Goal: Task Accomplishment & Management: Manage account settings

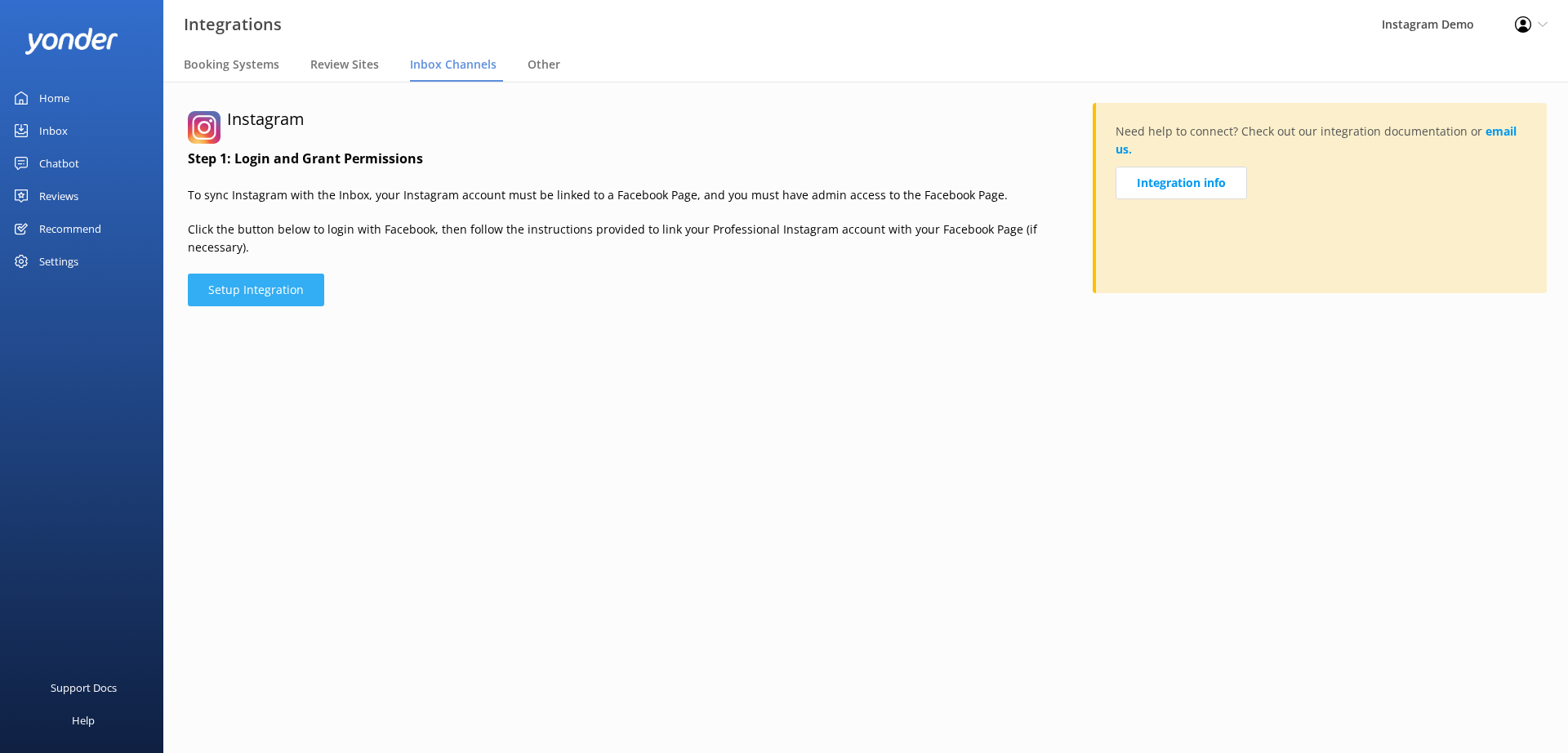
click at [253, 273] on button "Setup Integration" at bounding box center [256, 290] width 137 height 33
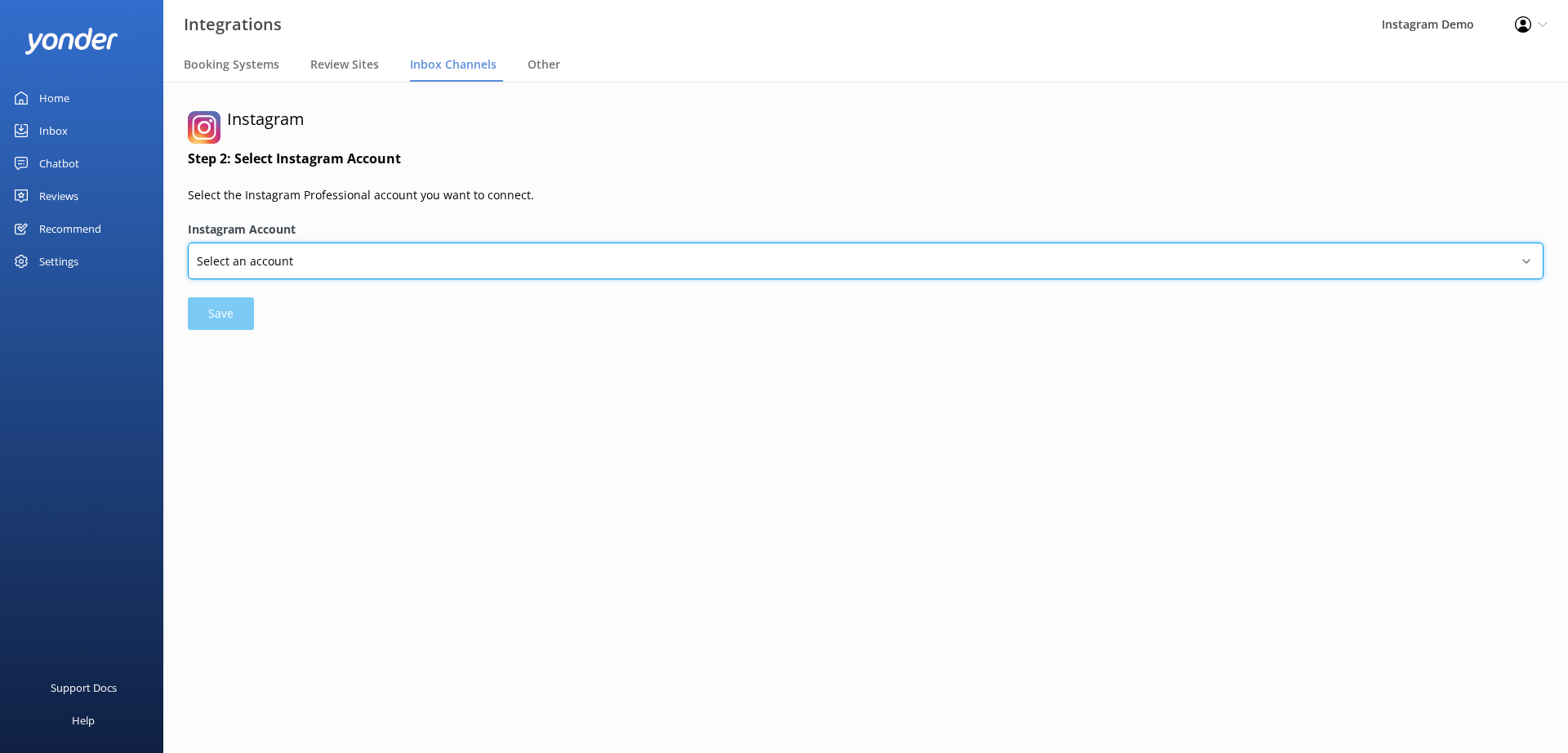
select select "17841470421157168"
click at [188, 242] on select "Select an account [PERSON_NAME] yonderq_test yonder_tech" at bounding box center [866, 261] width 1356 height 37
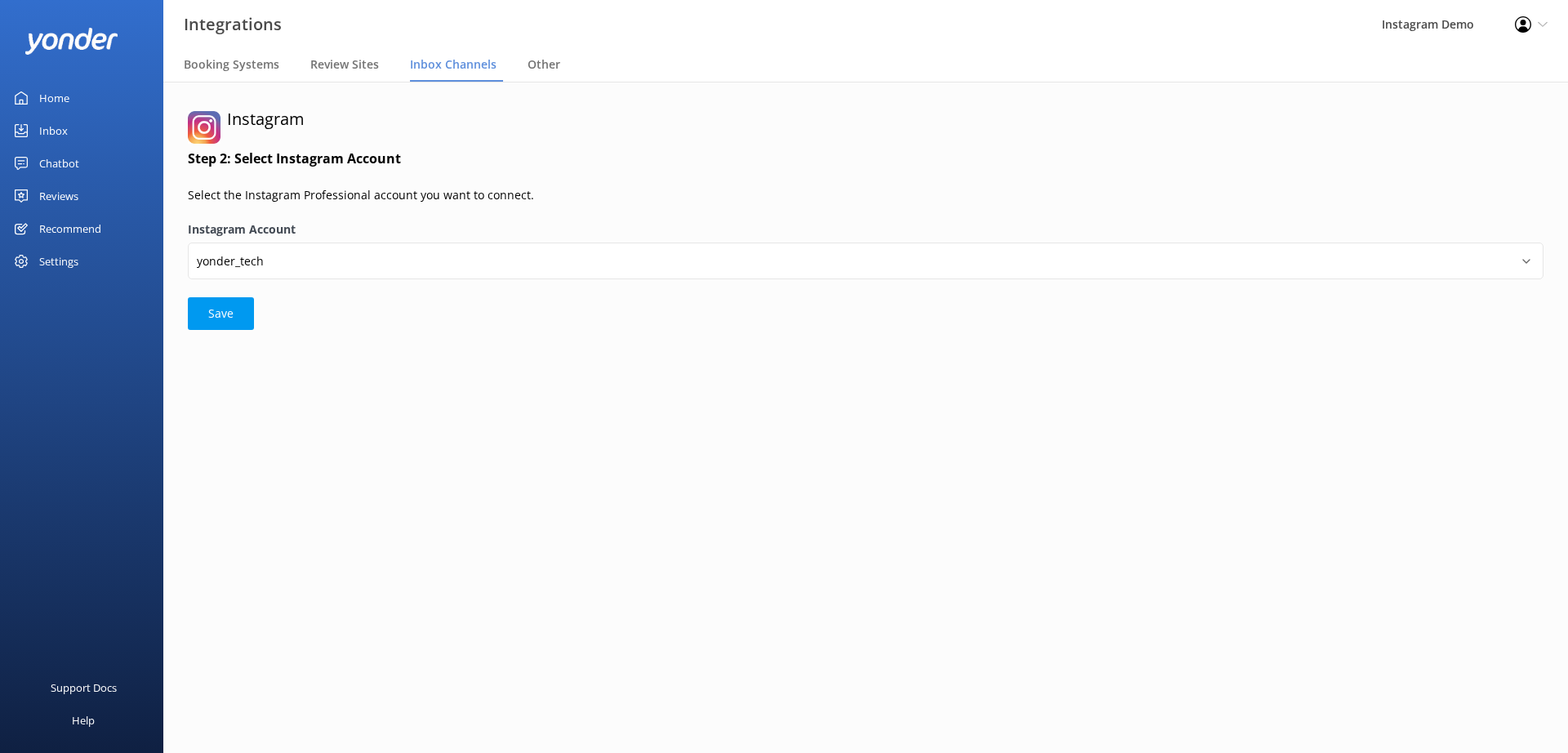
click at [70, 132] on link "Inbox" at bounding box center [81, 131] width 164 height 33
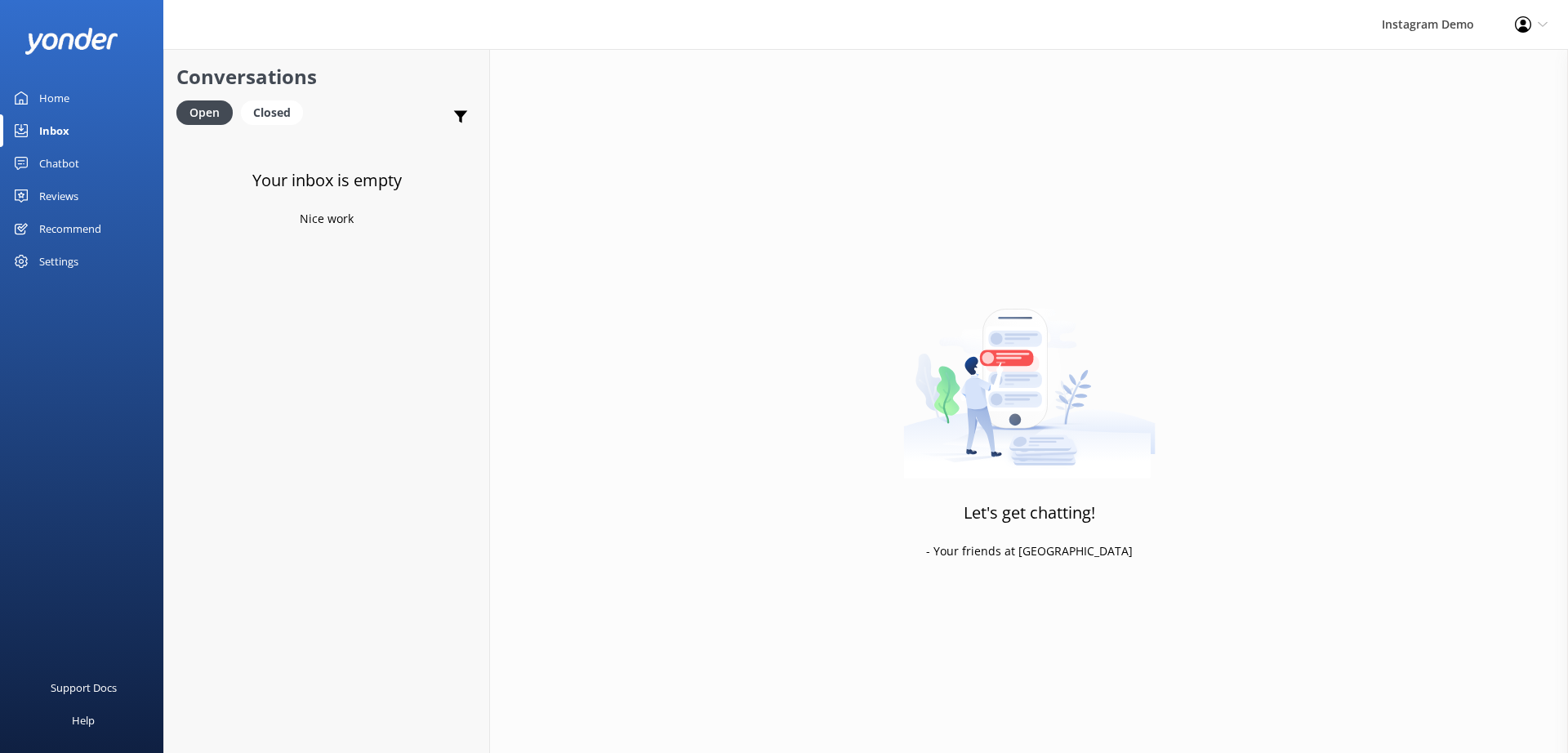
click at [1531, 24] on div "Profile Settings Logout" at bounding box center [1531, 24] width 74 height 49
click at [1485, 118] on link "Logout" at bounding box center [1487, 111] width 164 height 41
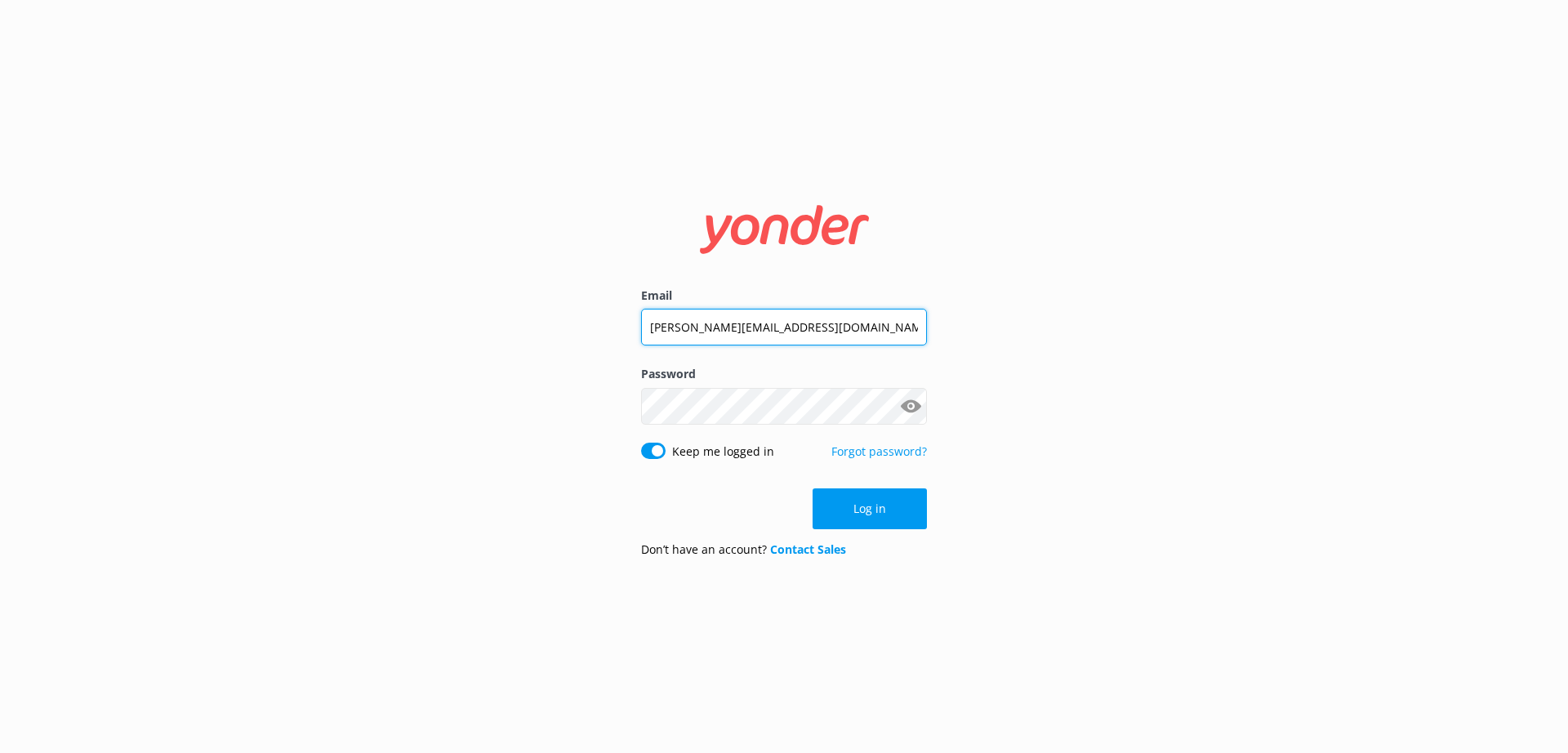
click at [753, 323] on input "andrew@tomis.tech" at bounding box center [784, 328] width 286 height 37
paste input "instagram-demo@yonderhq.com"
type input "instagram-demo@yonderhq.com"
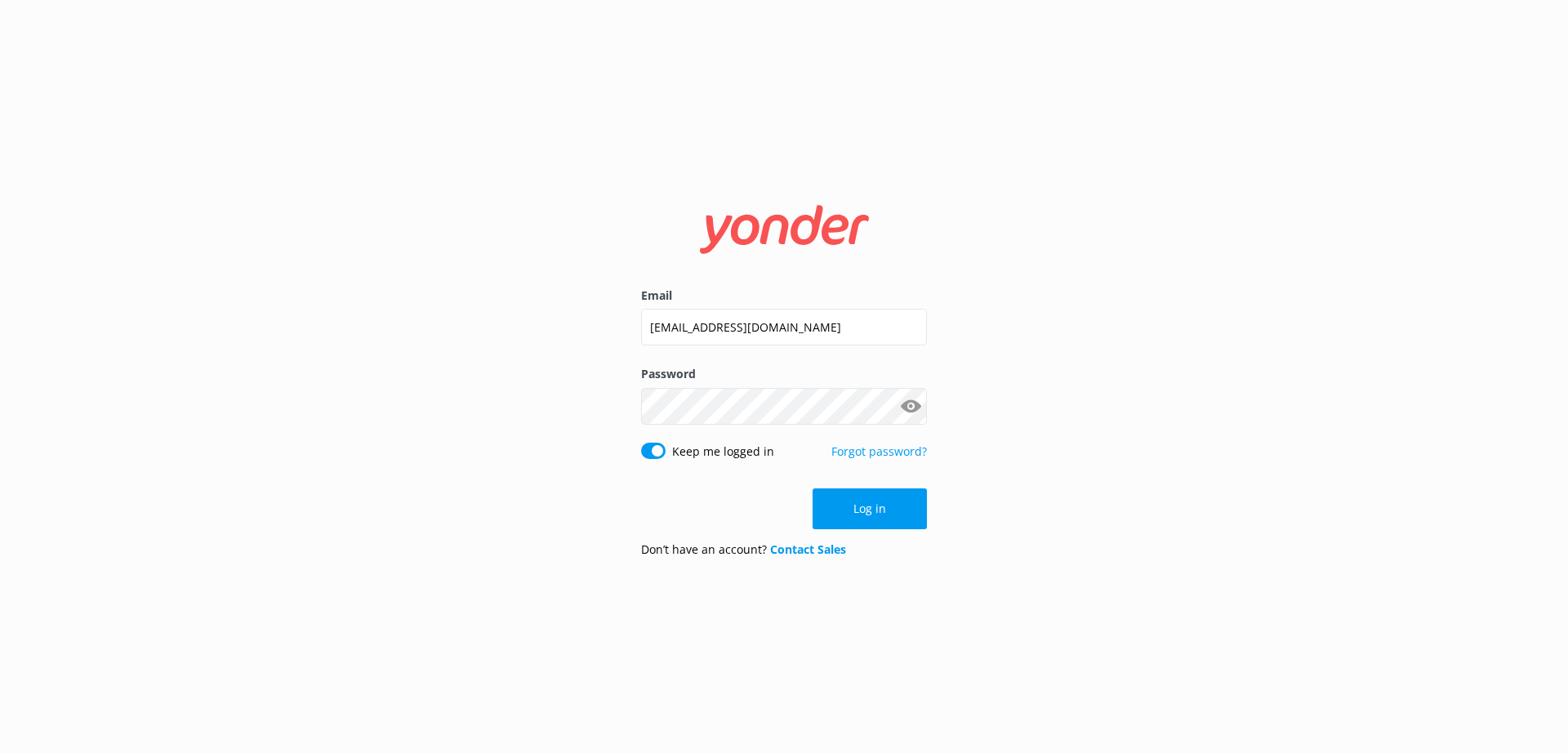
click at [908, 406] on button "Show password" at bounding box center [910, 406] width 33 height 33
click at [654, 449] on input "Keep me logged in" at bounding box center [653, 451] width 24 height 16
checkbox input "false"
click at [863, 523] on button "Log in" at bounding box center [870, 509] width 114 height 41
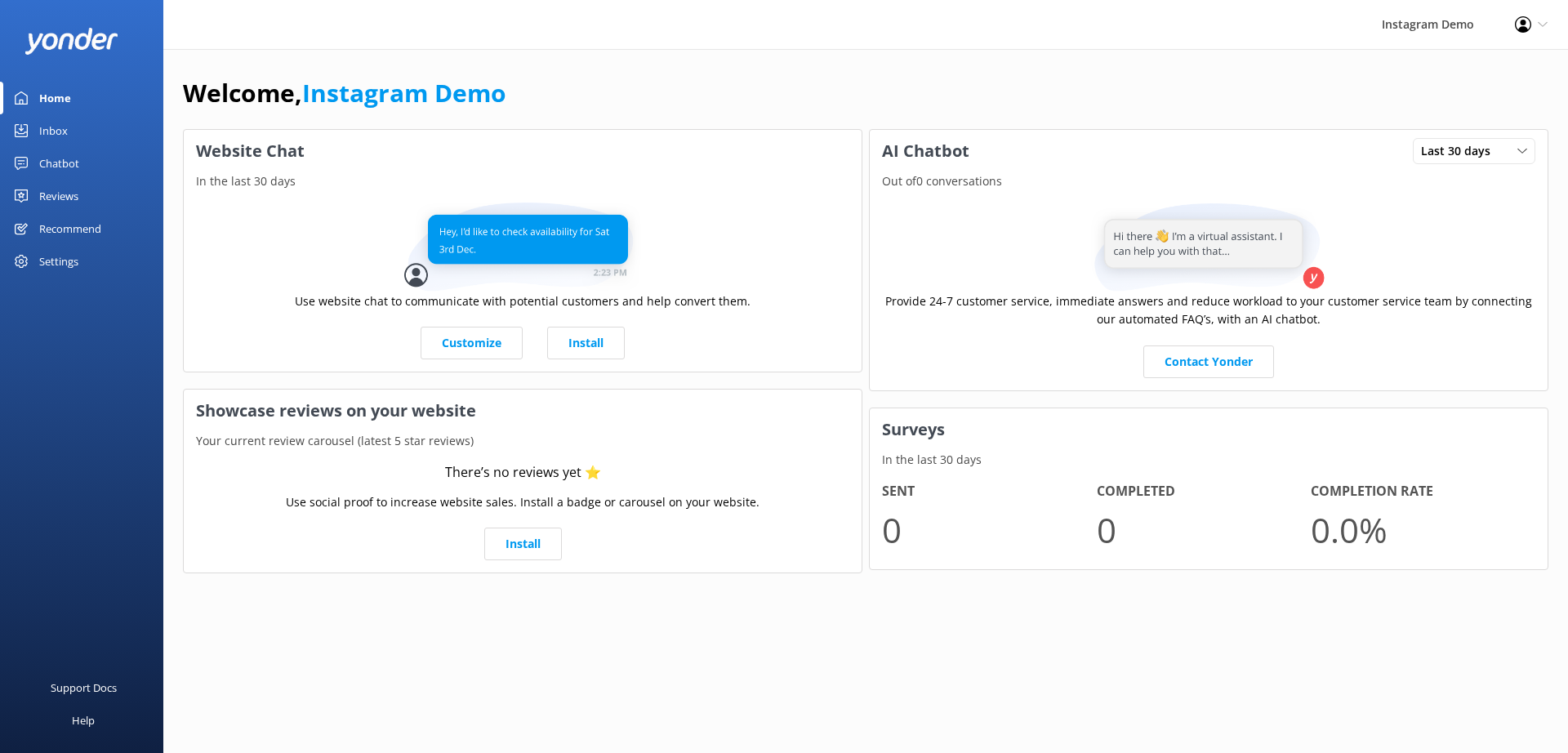
click at [62, 129] on div "Inbox" at bounding box center [53, 131] width 29 height 33
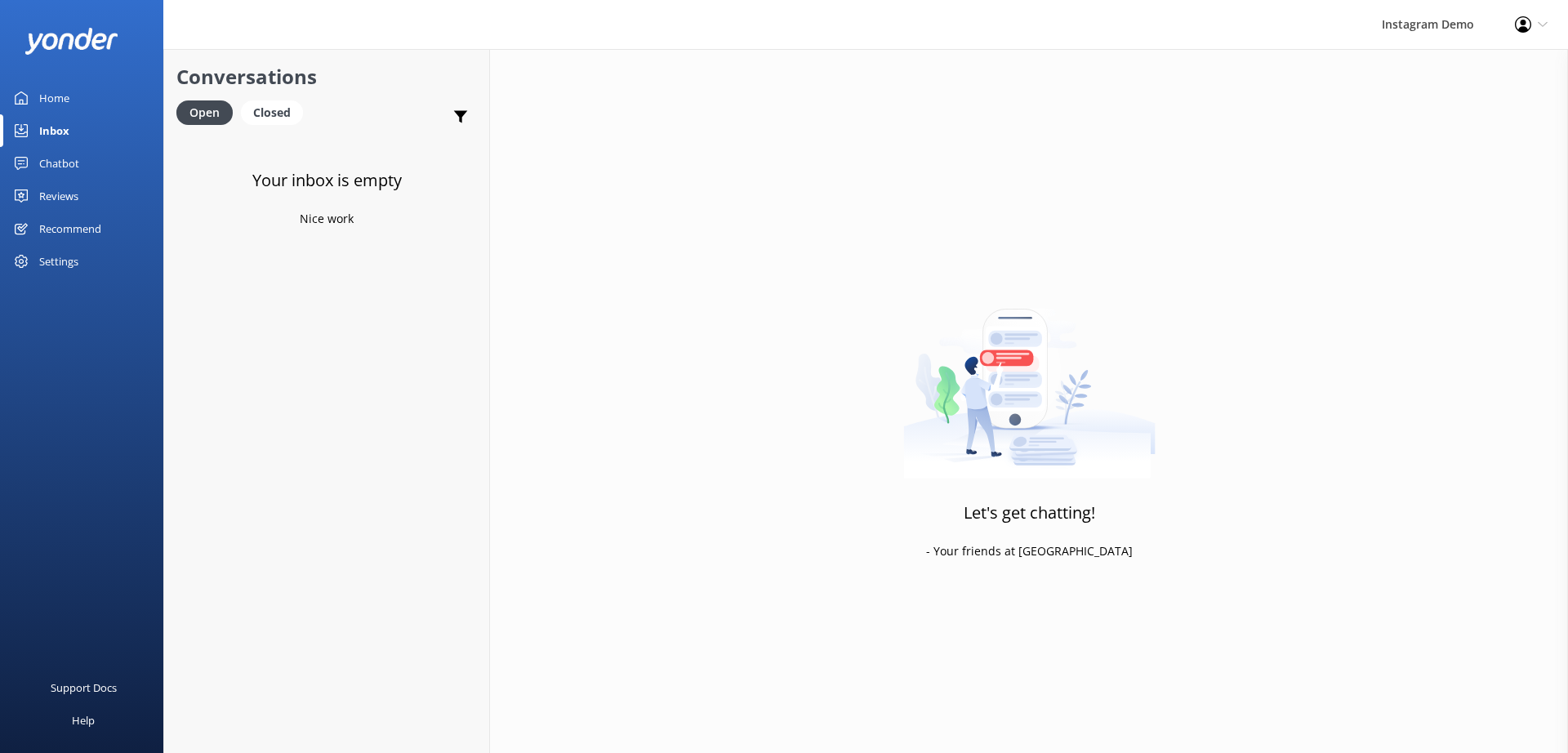
click at [71, 265] on div "Settings" at bounding box center [58, 262] width 39 height 33
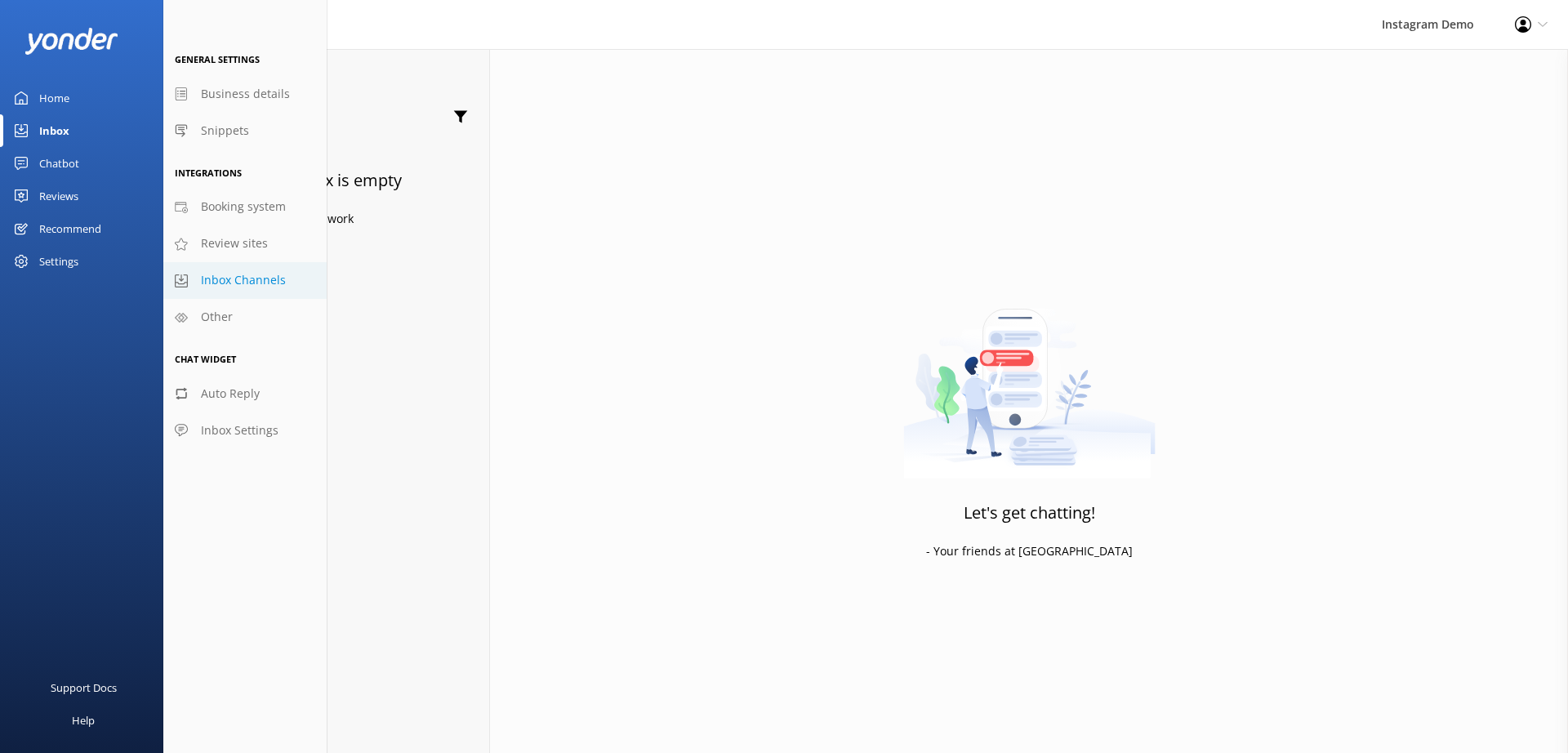
click at [237, 283] on span "Inbox Channels" at bounding box center [243, 280] width 85 height 18
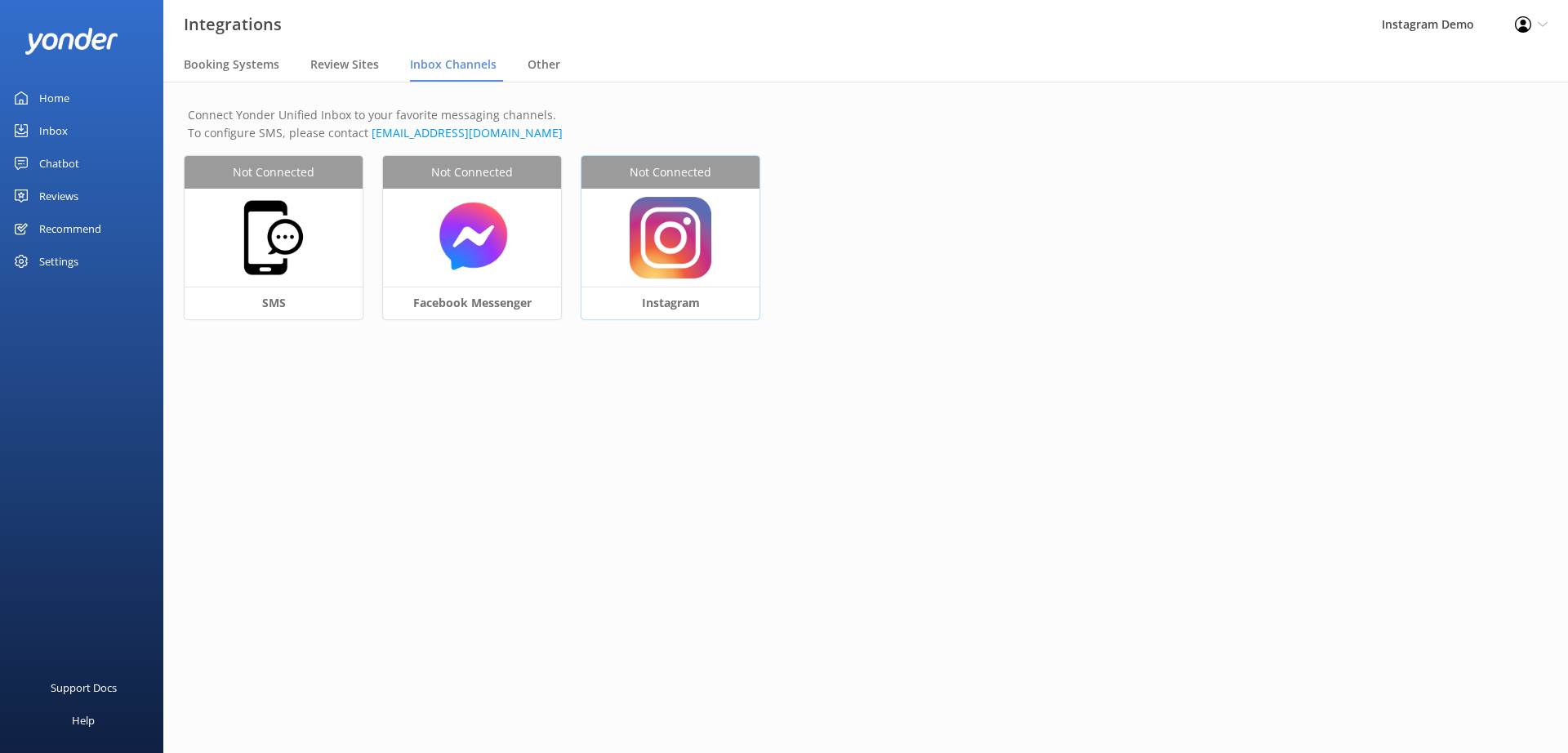
click at [650, 259] on img at bounding box center [670, 237] width 81 height 81
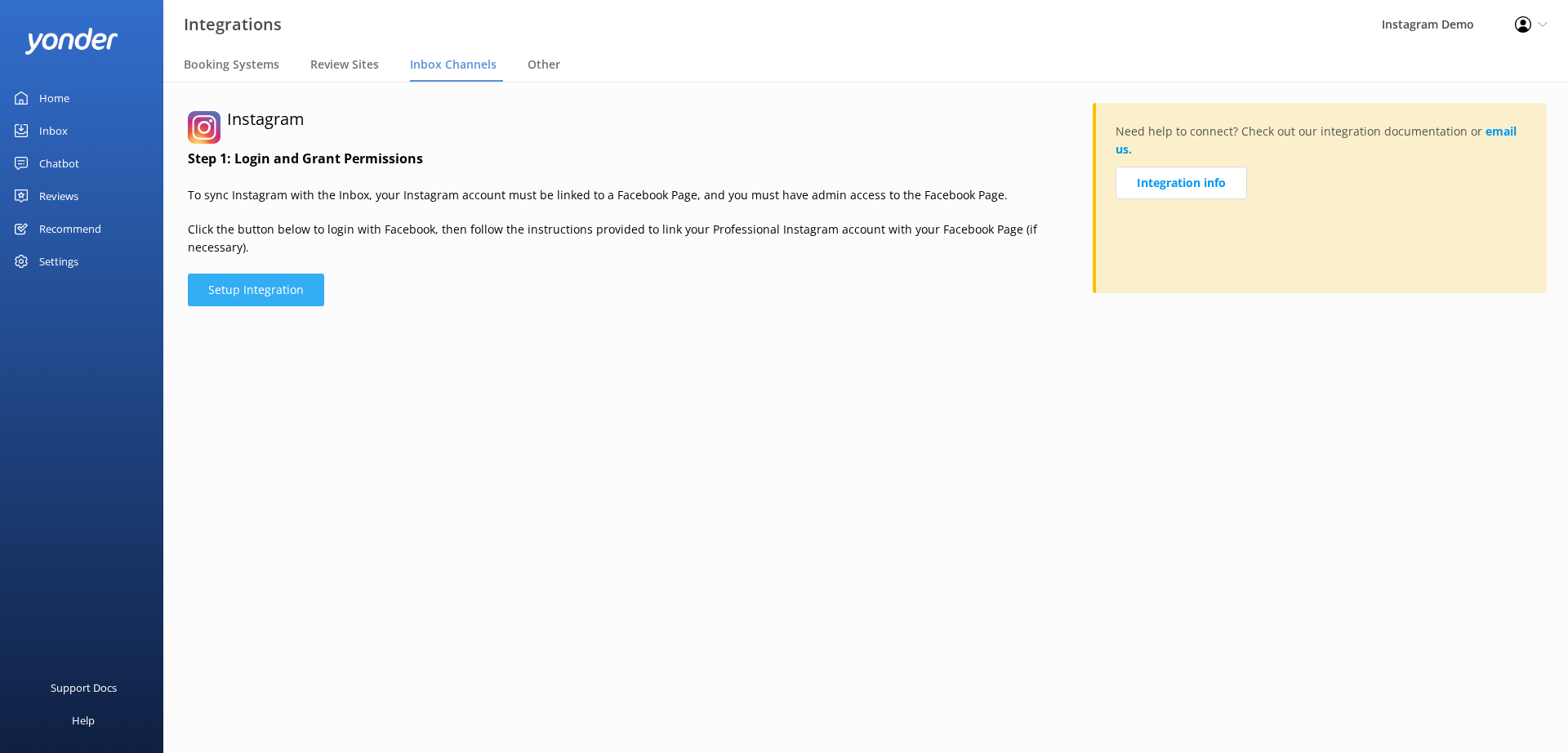
click at [285, 273] on button "Setup Integration" at bounding box center [256, 290] width 137 height 33
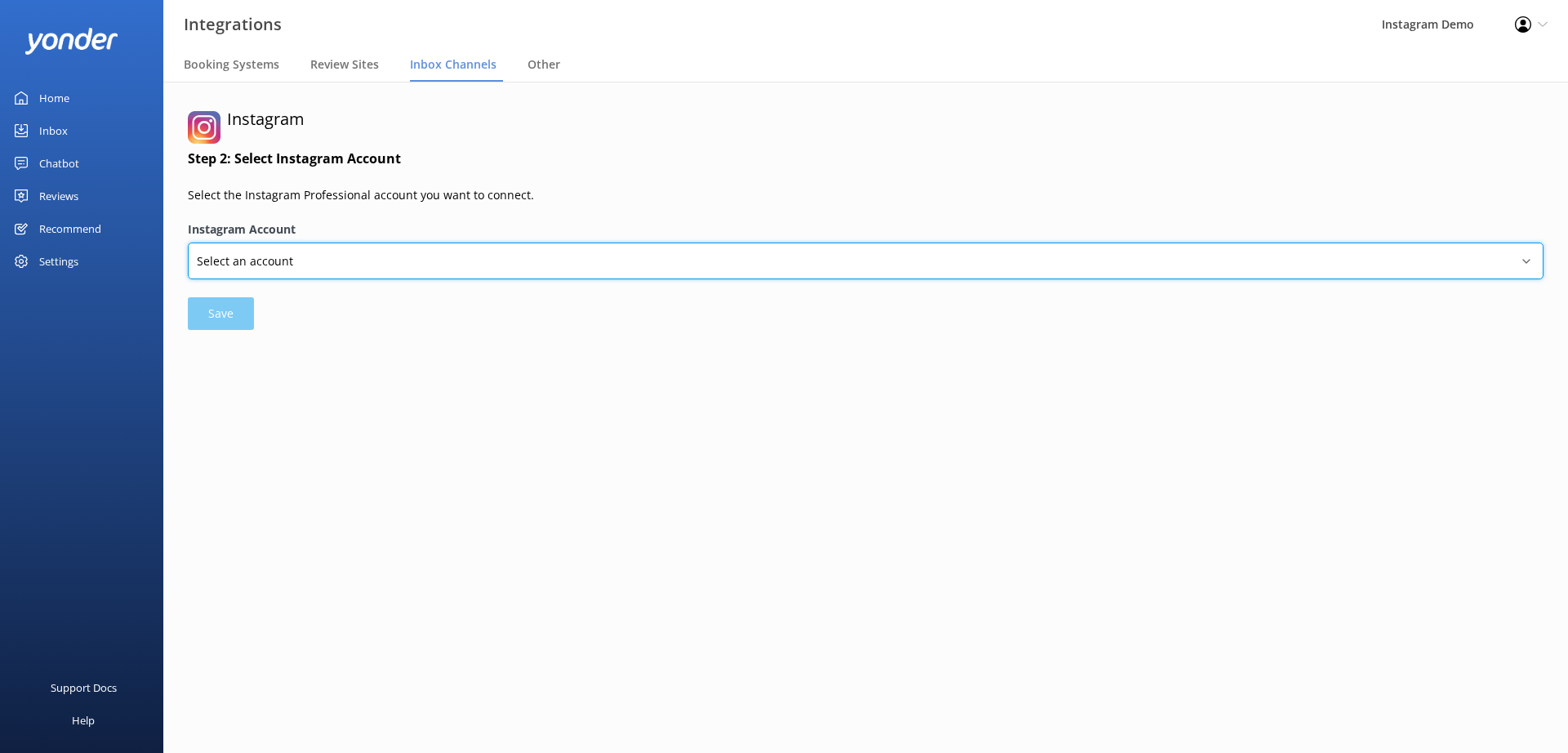
select select "17841470421157168"
click at [188, 242] on select "Select an account andrew_tomis_tech yonderq_test yonder_tech" at bounding box center [866, 261] width 1356 height 37
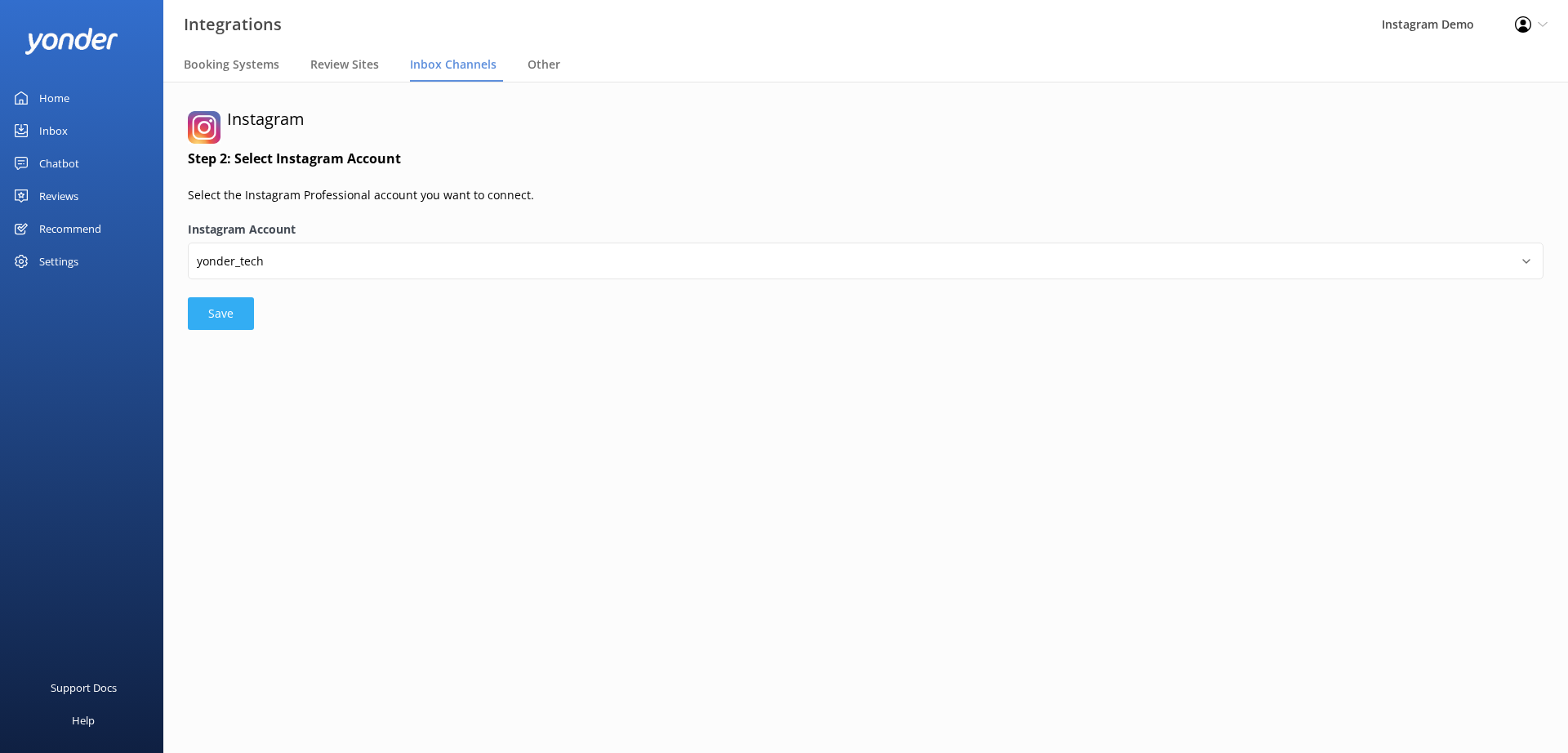
click at [226, 317] on button "Save" at bounding box center [221, 314] width 66 height 33
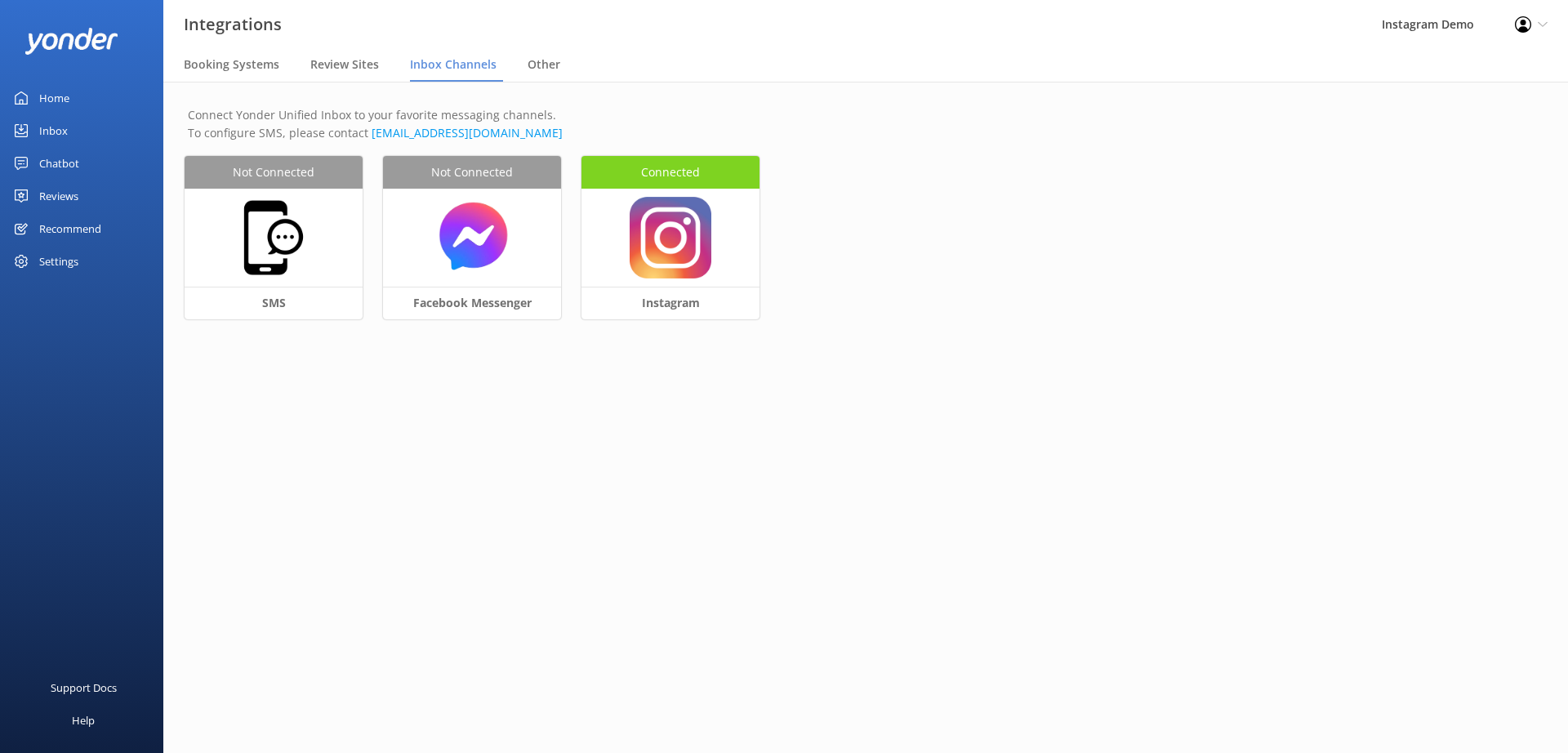
click at [55, 132] on div "Inbox" at bounding box center [53, 131] width 29 height 33
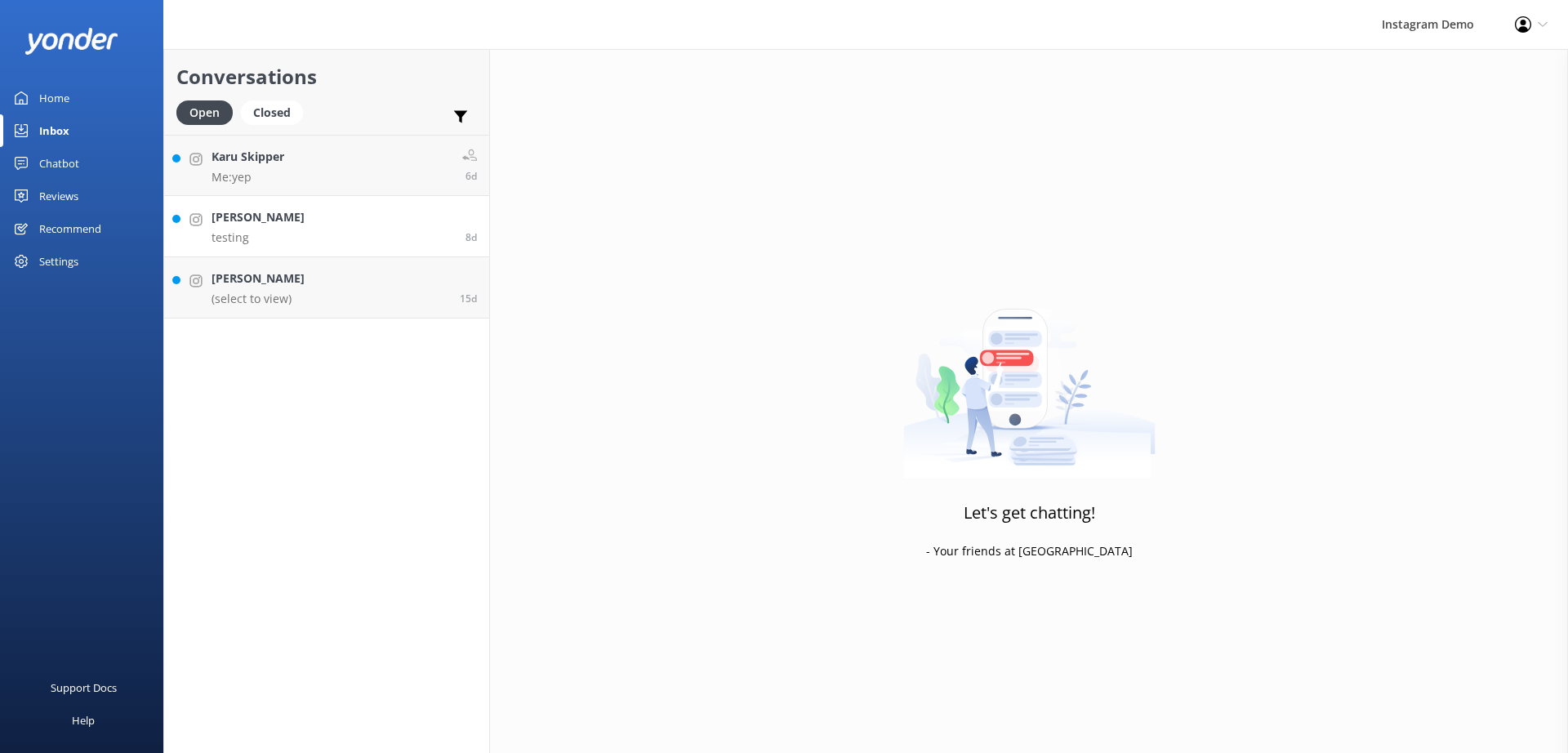
click at [340, 233] on link "Andrew Schwartz testing 8d" at bounding box center [326, 226] width 325 height 61
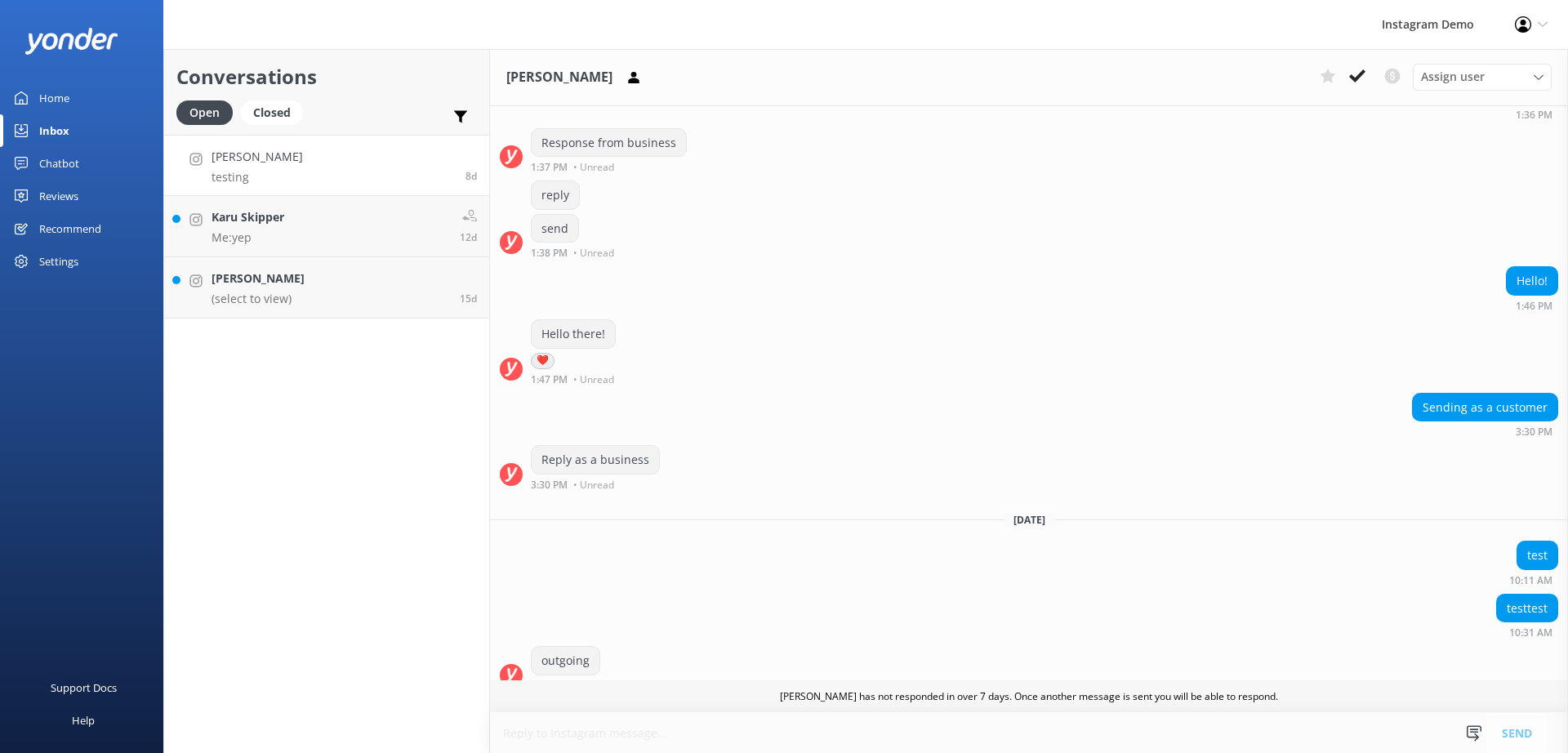
scroll to position [728, 0]
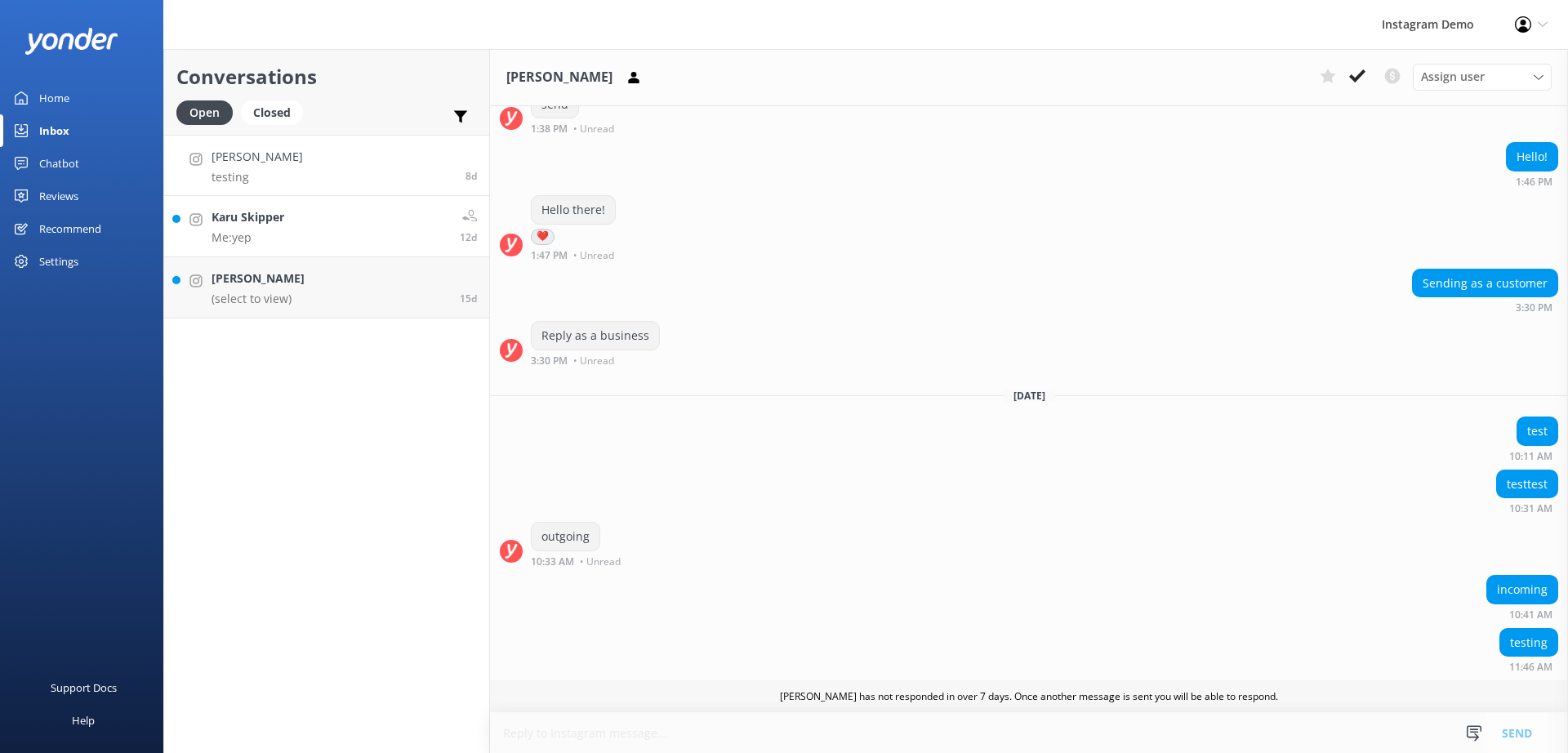
click at [330, 242] on link "Karu Skipper Me: yep 12d" at bounding box center [326, 226] width 325 height 61
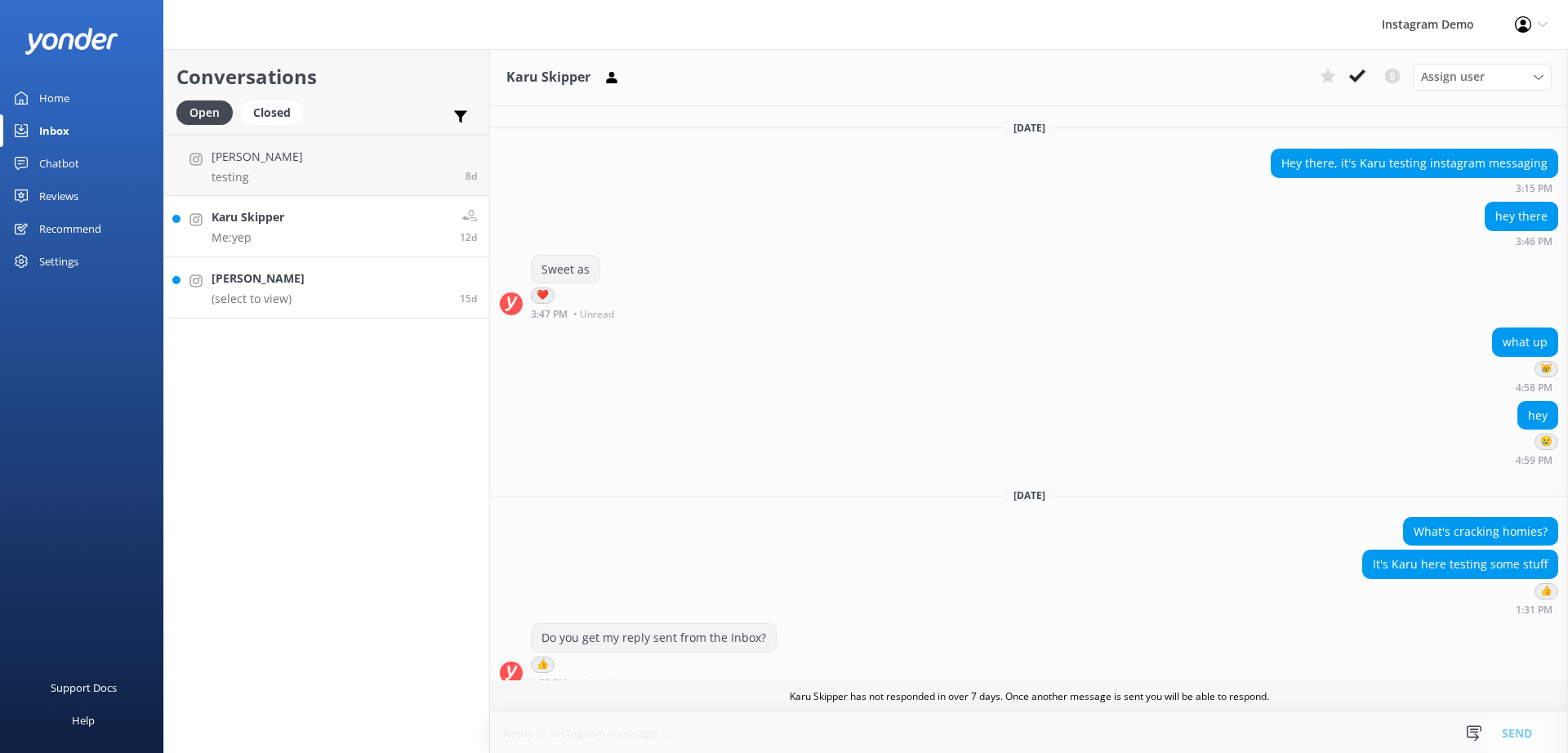
scroll to position [174, 0]
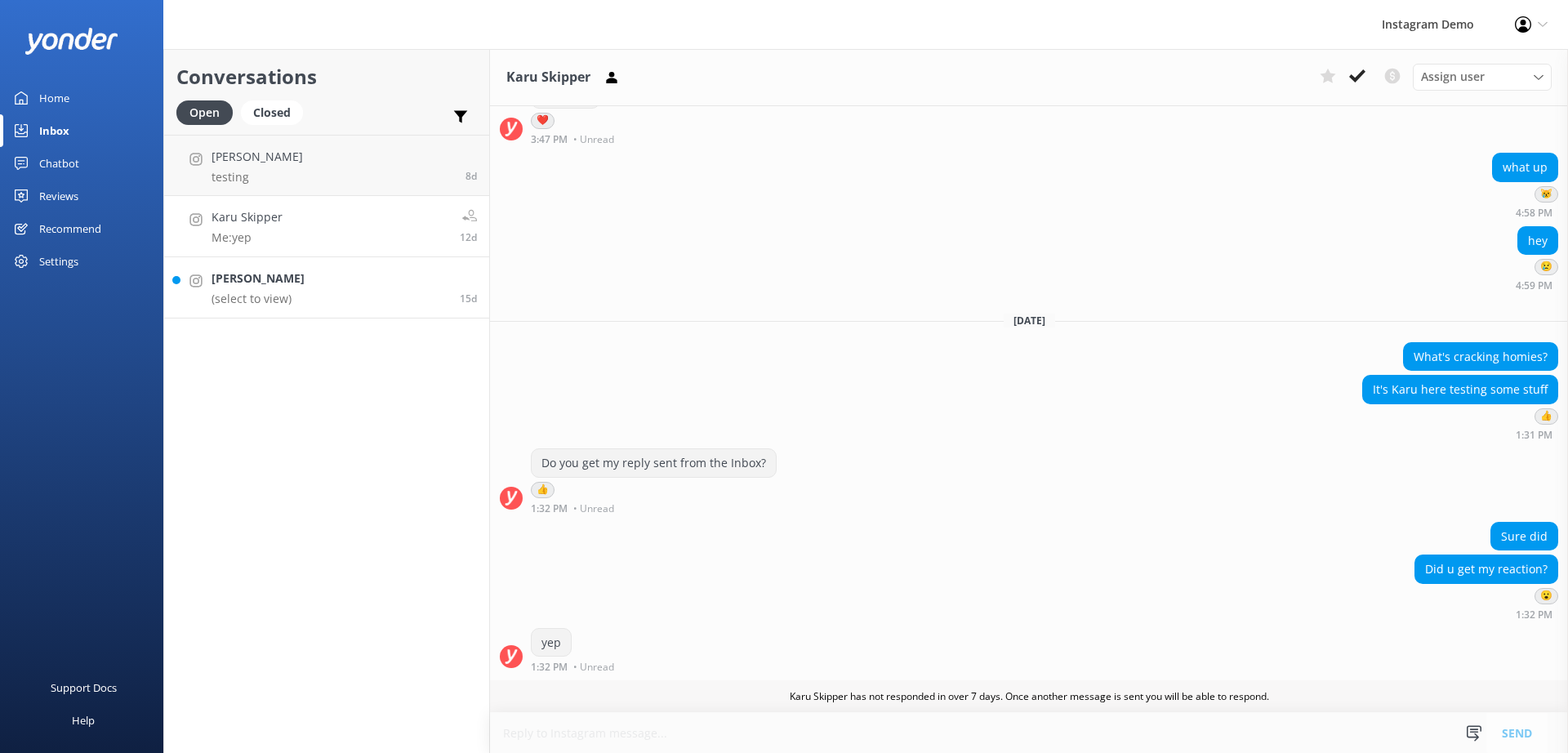
click at [345, 298] on link "Chad Cunningham (select to view) 15d" at bounding box center [326, 288] width 325 height 61
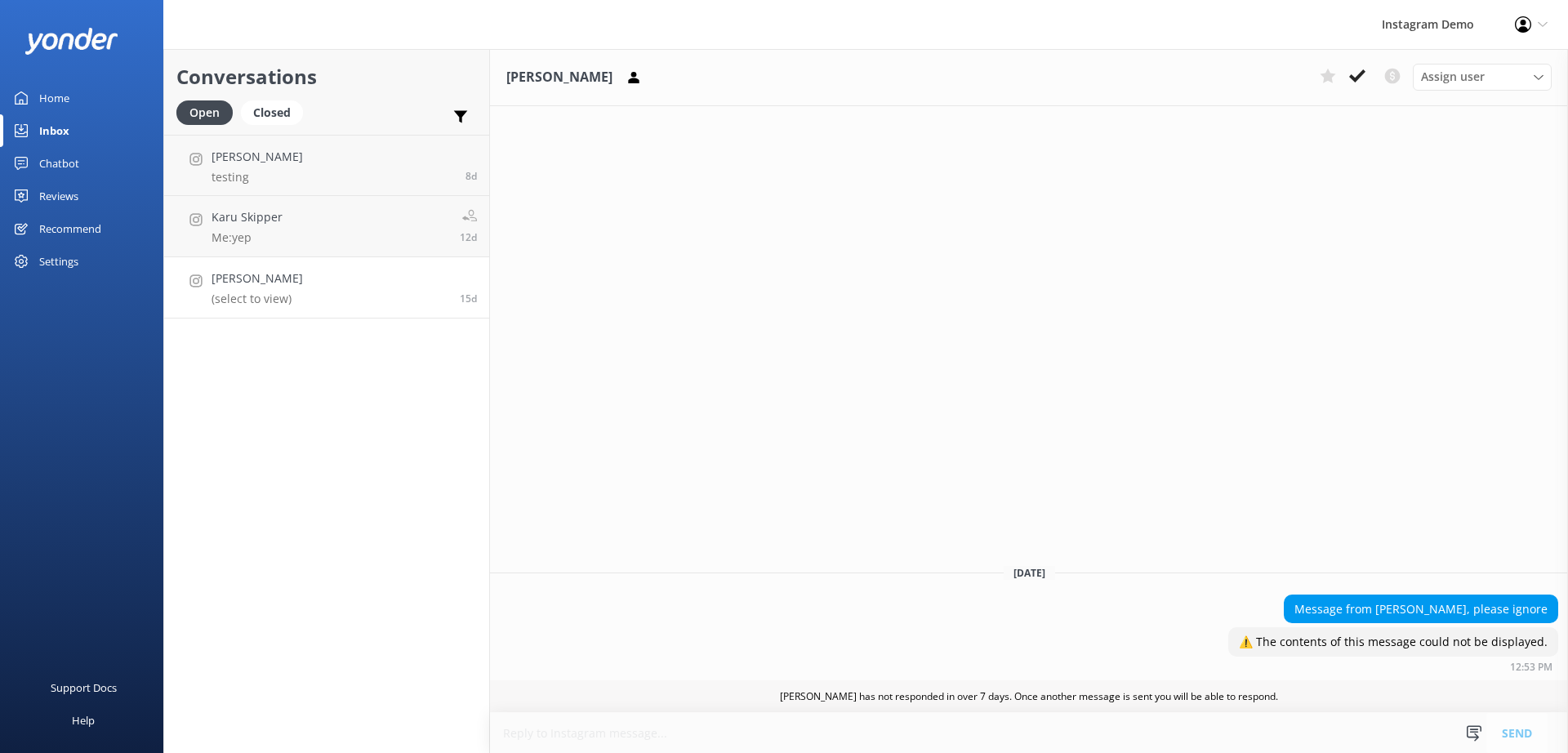
click at [340, 446] on div "Conversations Open Closed Important Converted Assigned to me Unassigned Instagr…" at bounding box center [326, 401] width 326 height 705
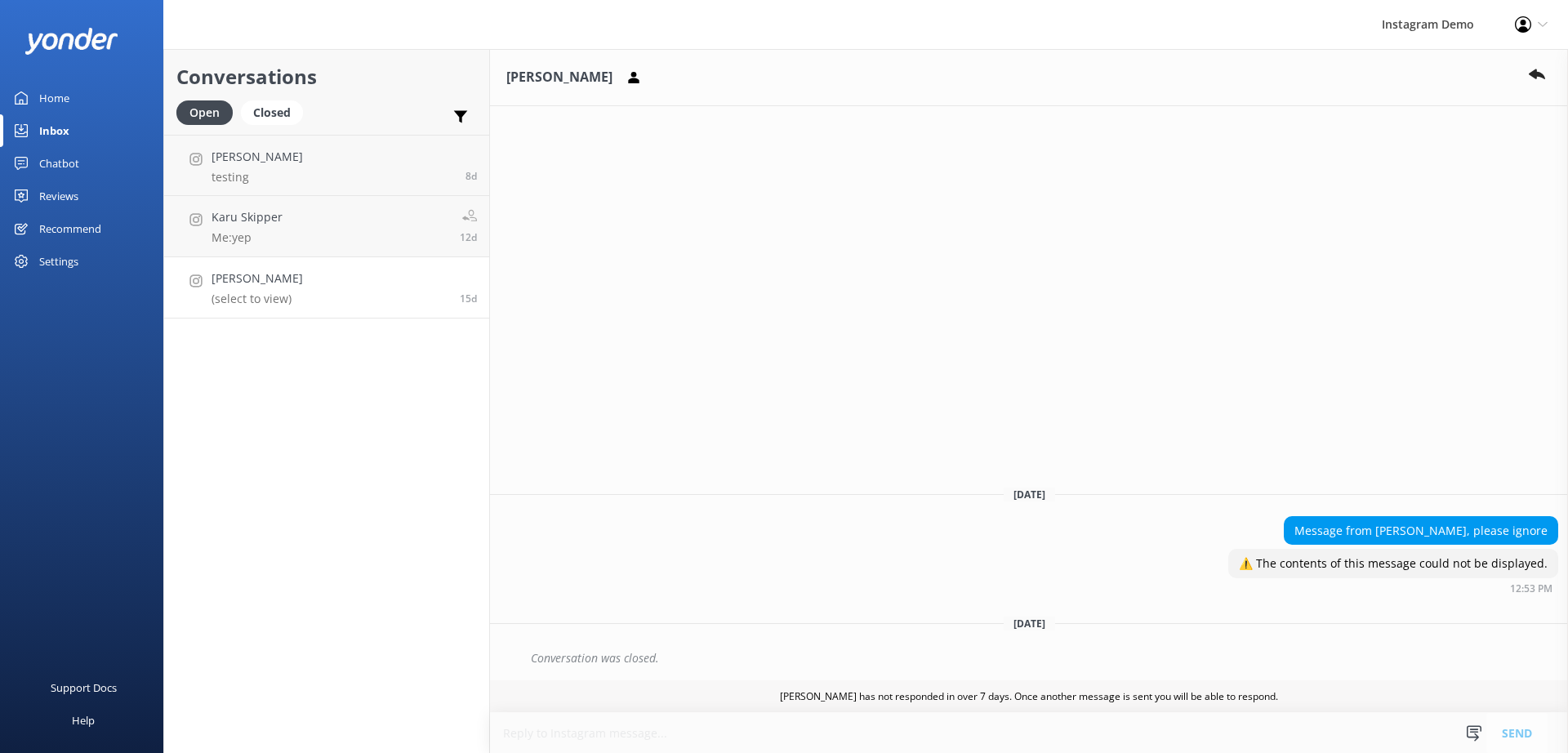
click at [71, 262] on div "Settings" at bounding box center [58, 262] width 39 height 33
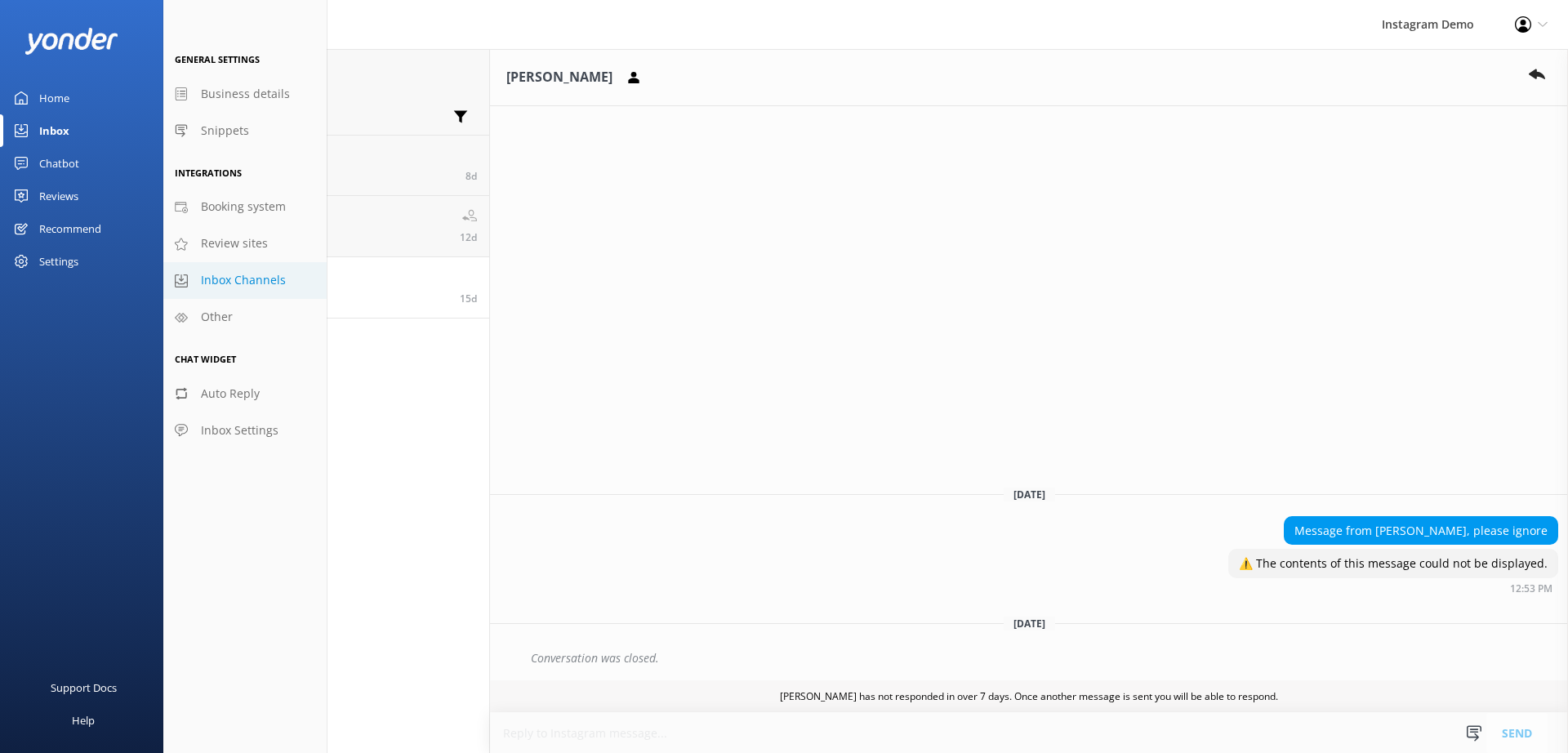
click at [247, 273] on span "Inbox Channels" at bounding box center [243, 280] width 85 height 18
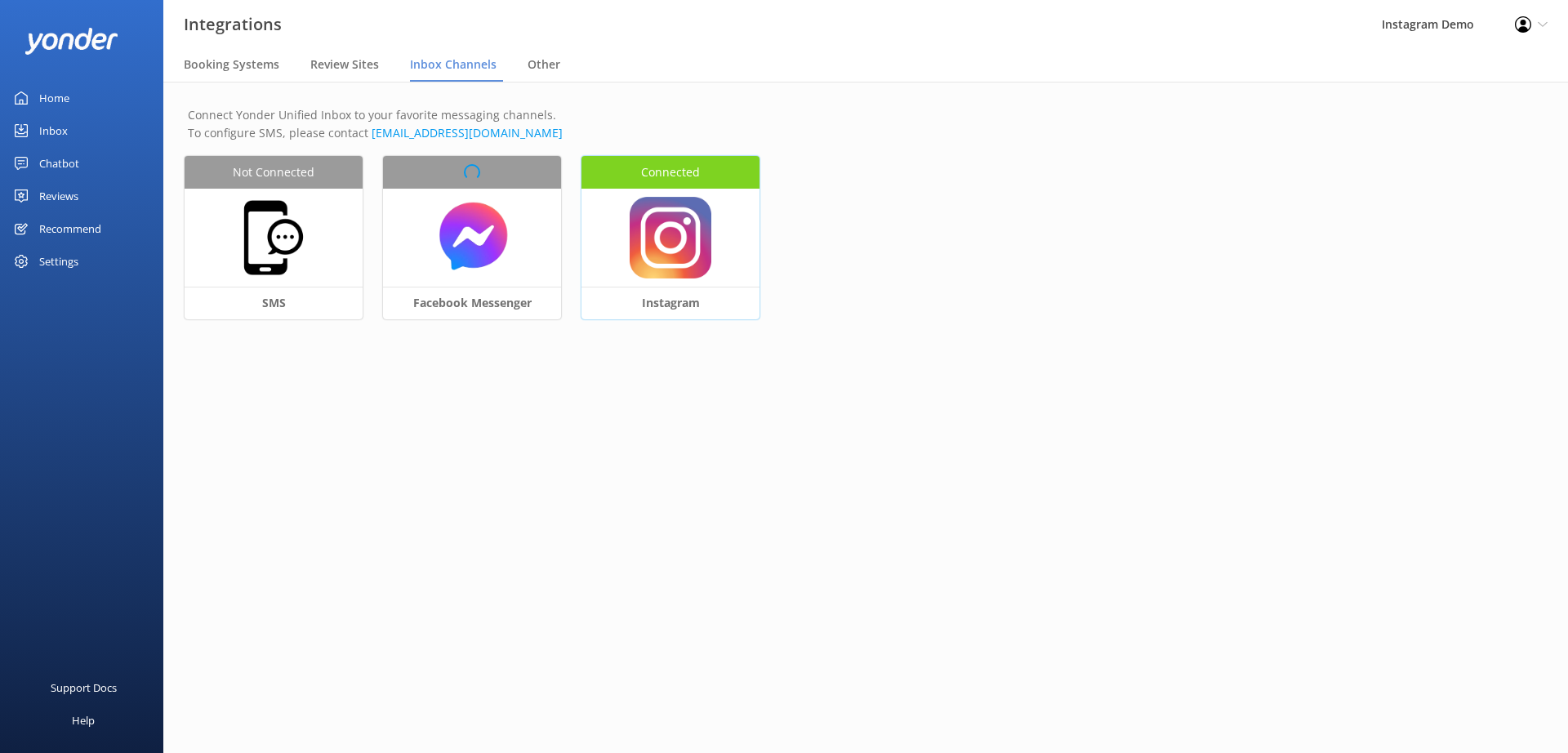
click at [675, 267] on img at bounding box center [670, 237] width 81 height 81
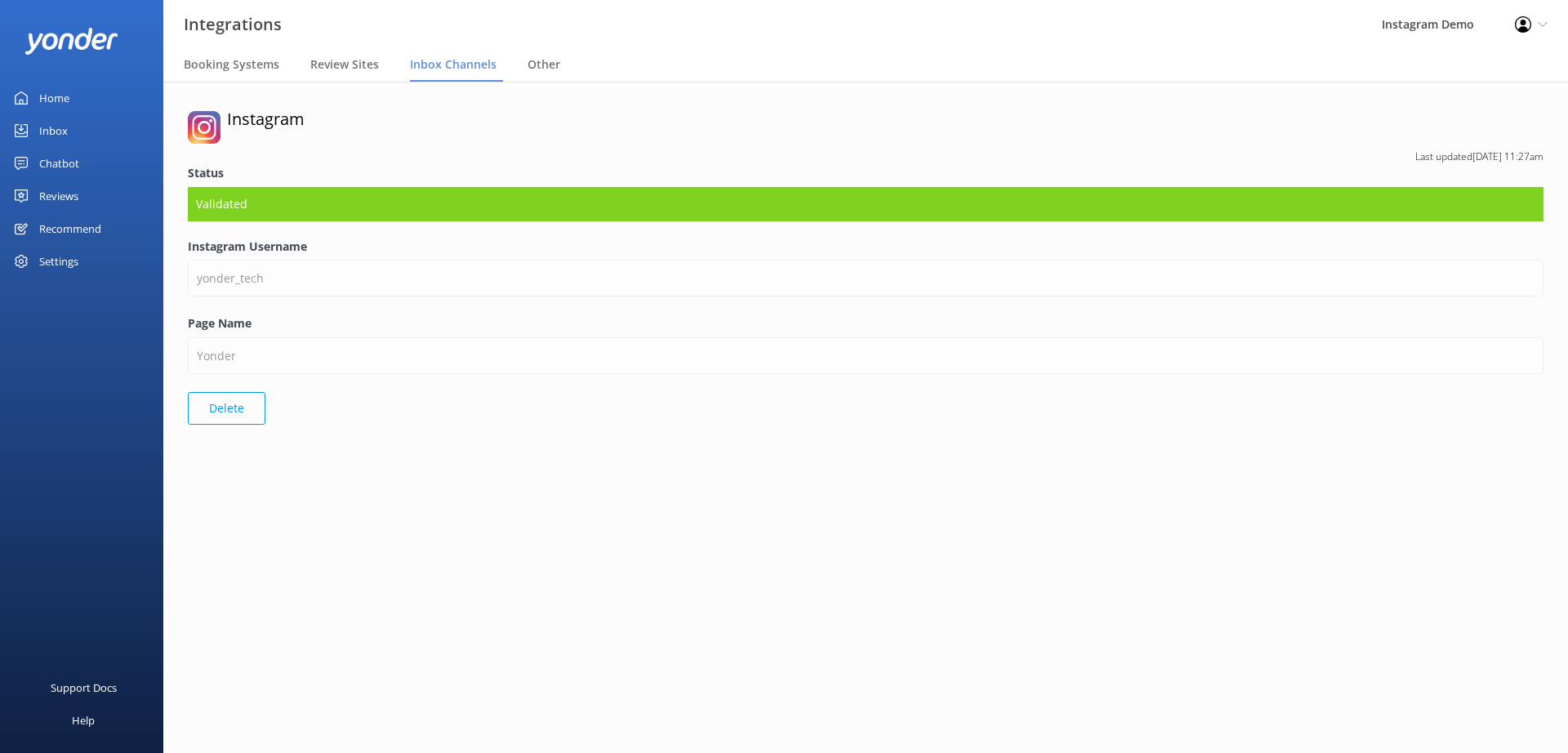
click at [222, 411] on button "Delete" at bounding box center [227, 409] width 77 height 33
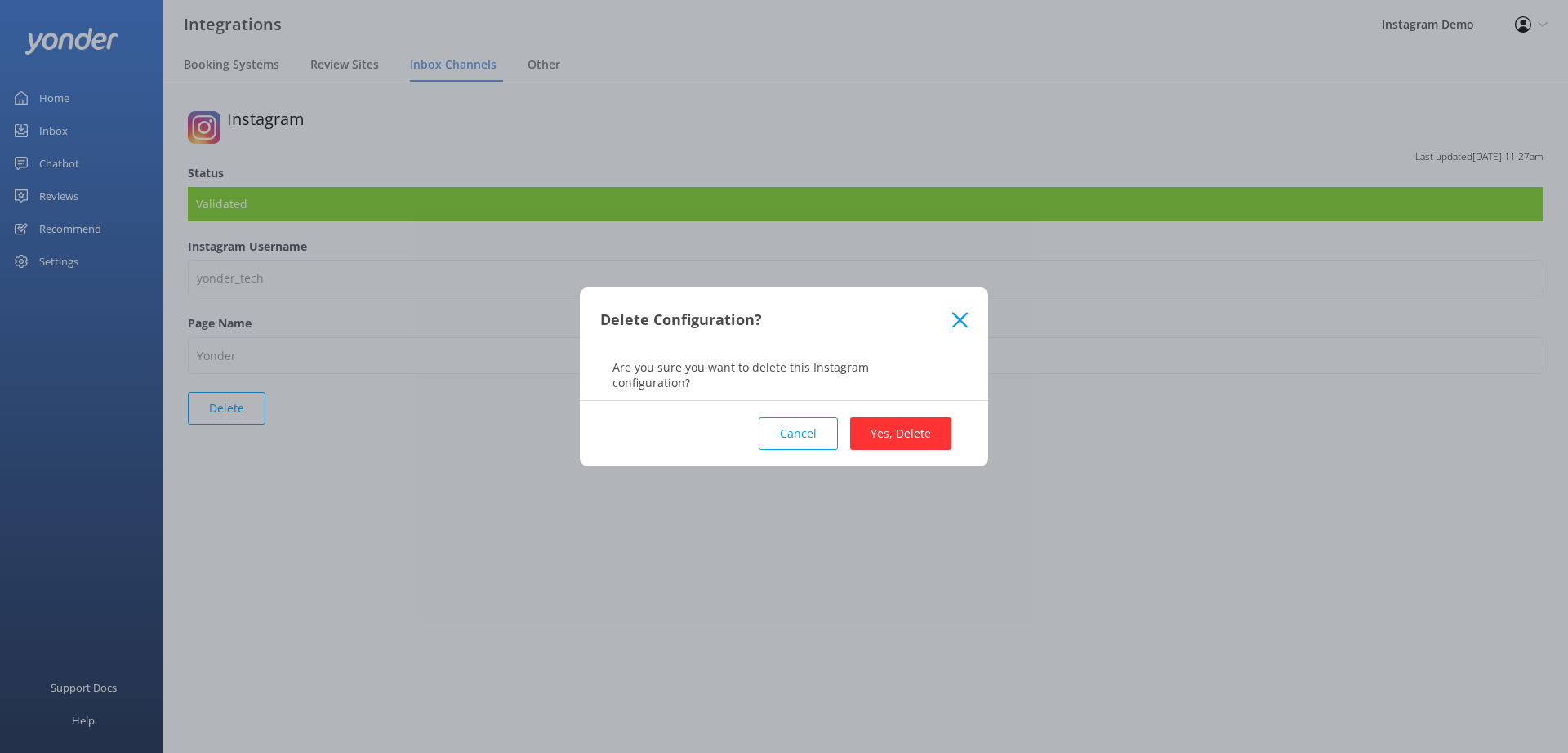
click at [903, 435] on button "Yes, Delete" at bounding box center [901, 434] width 102 height 33
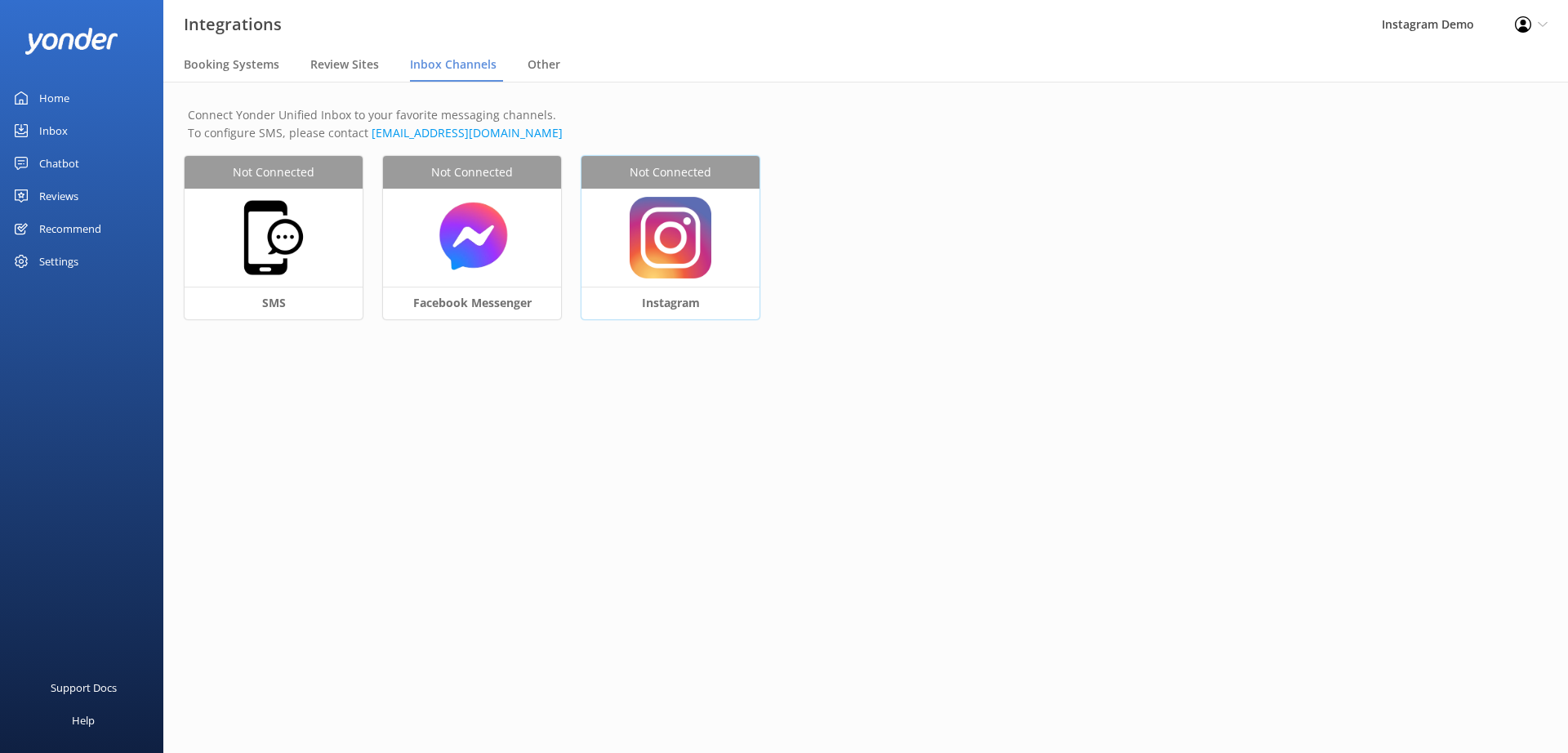
click at [656, 249] on img at bounding box center [670, 237] width 81 height 81
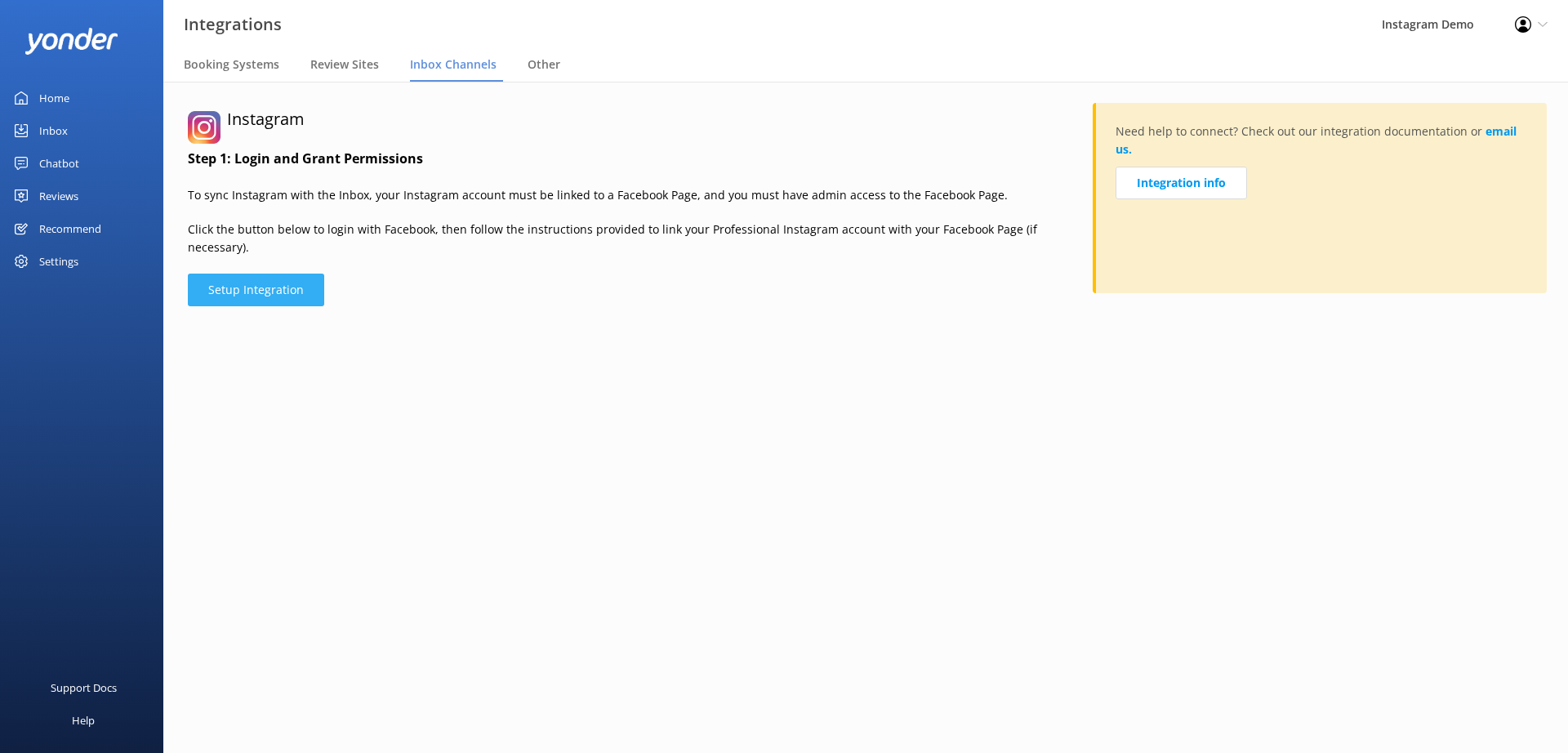
click at [257, 273] on button "Setup Integration" at bounding box center [256, 290] width 137 height 33
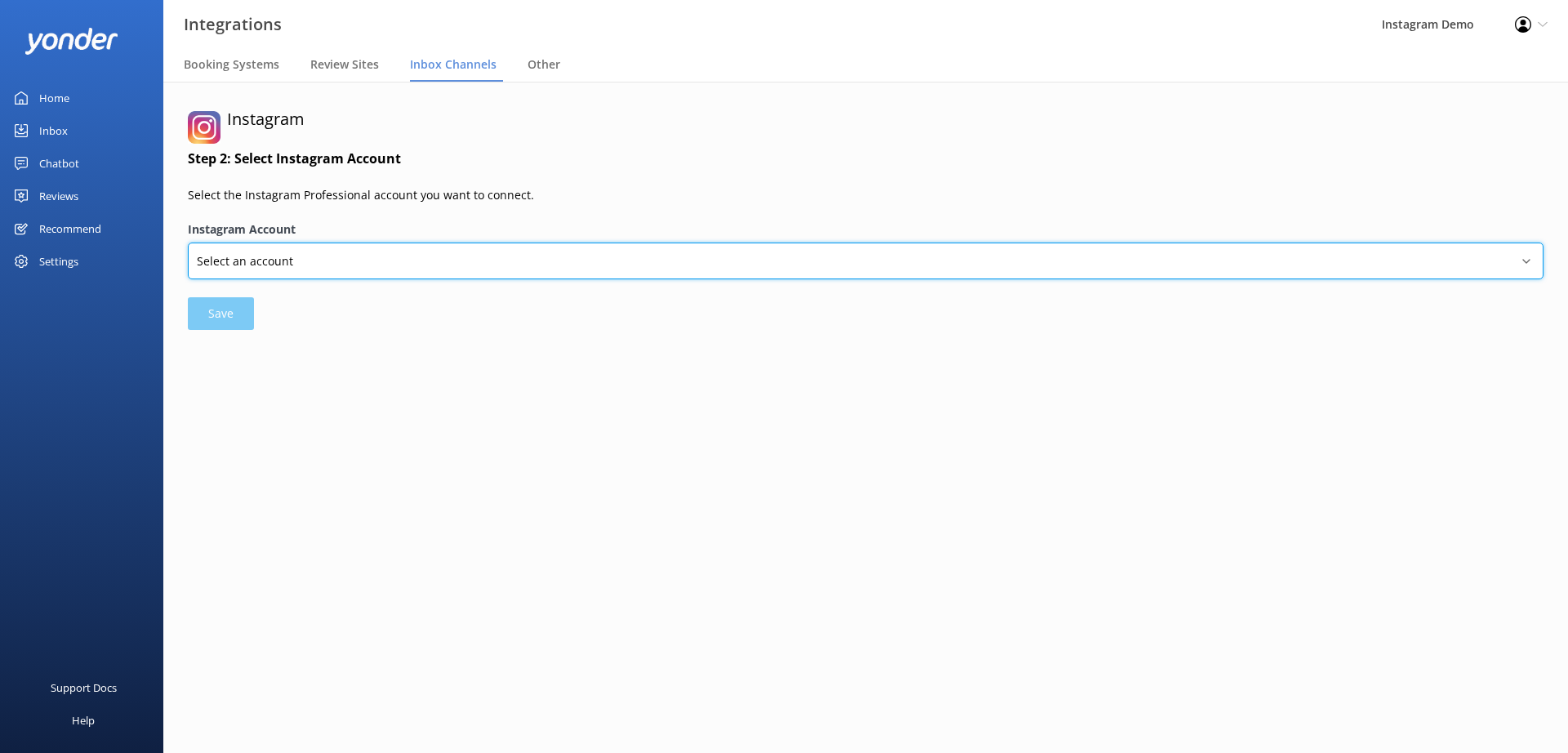
select select "17841470421157168"
click at [188, 242] on select "Select an account [PERSON_NAME] yonderq_test yonder_tech" at bounding box center [866, 261] width 1356 height 37
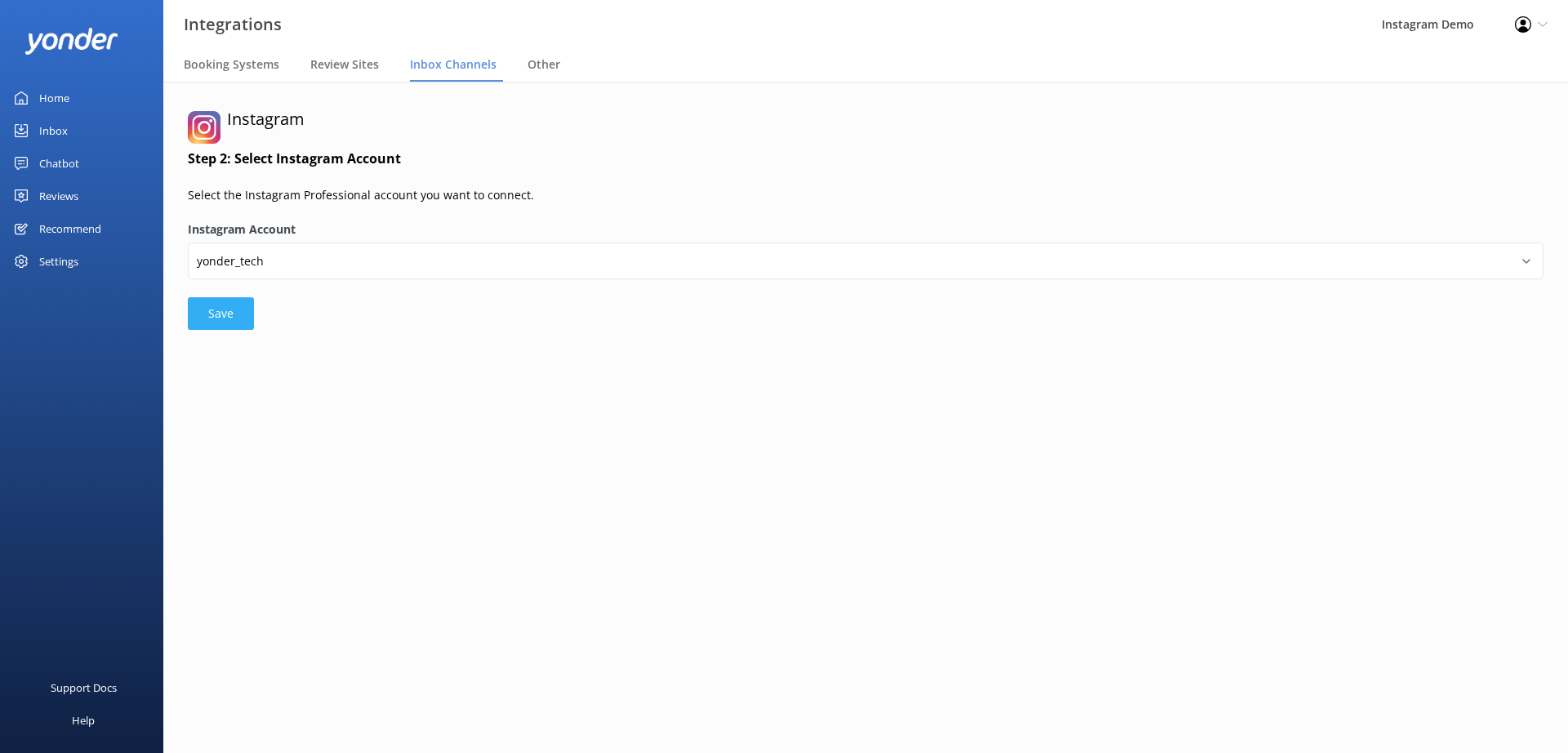
click at [237, 330] on button "Save" at bounding box center [221, 314] width 66 height 33
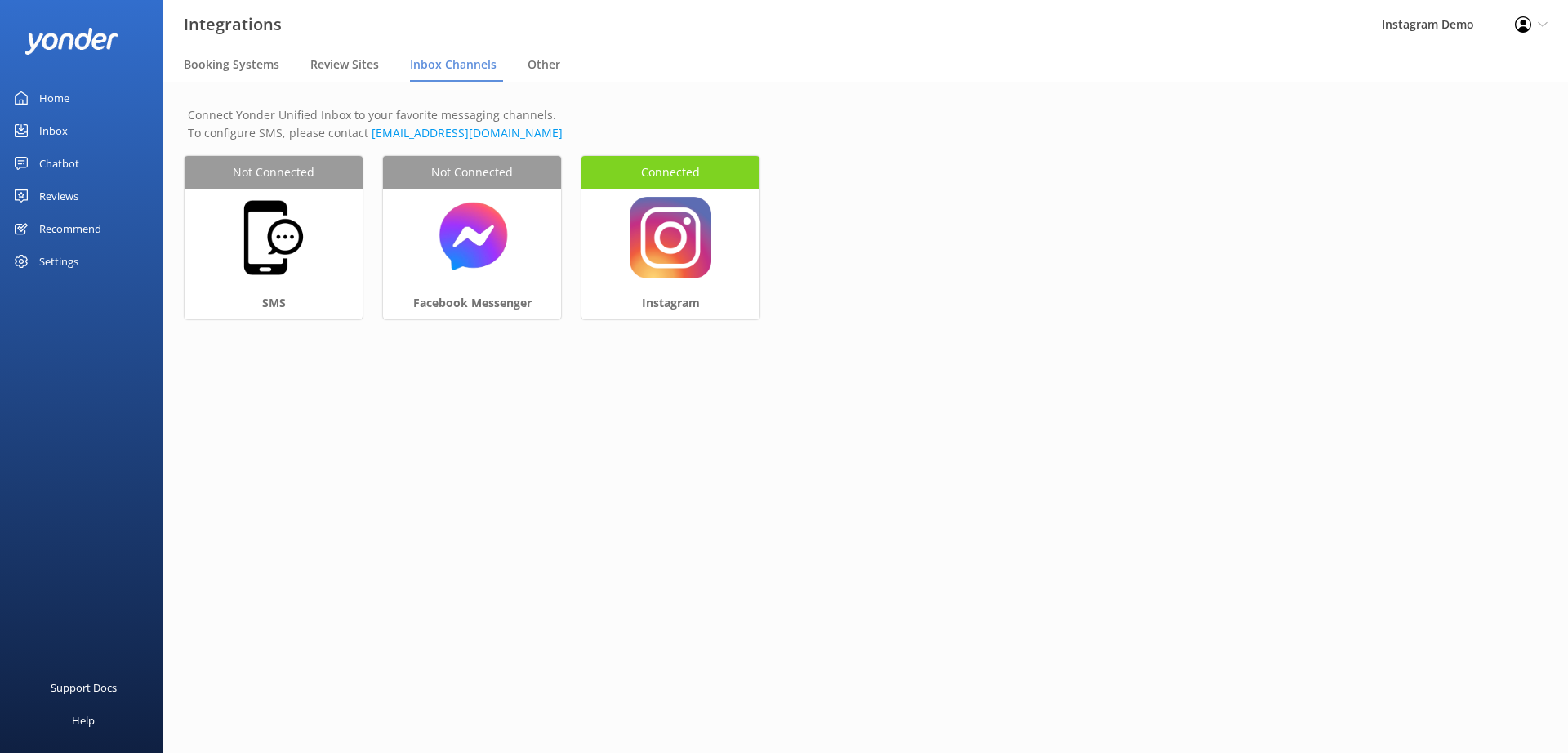
click at [54, 133] on div "Inbox" at bounding box center [53, 131] width 29 height 33
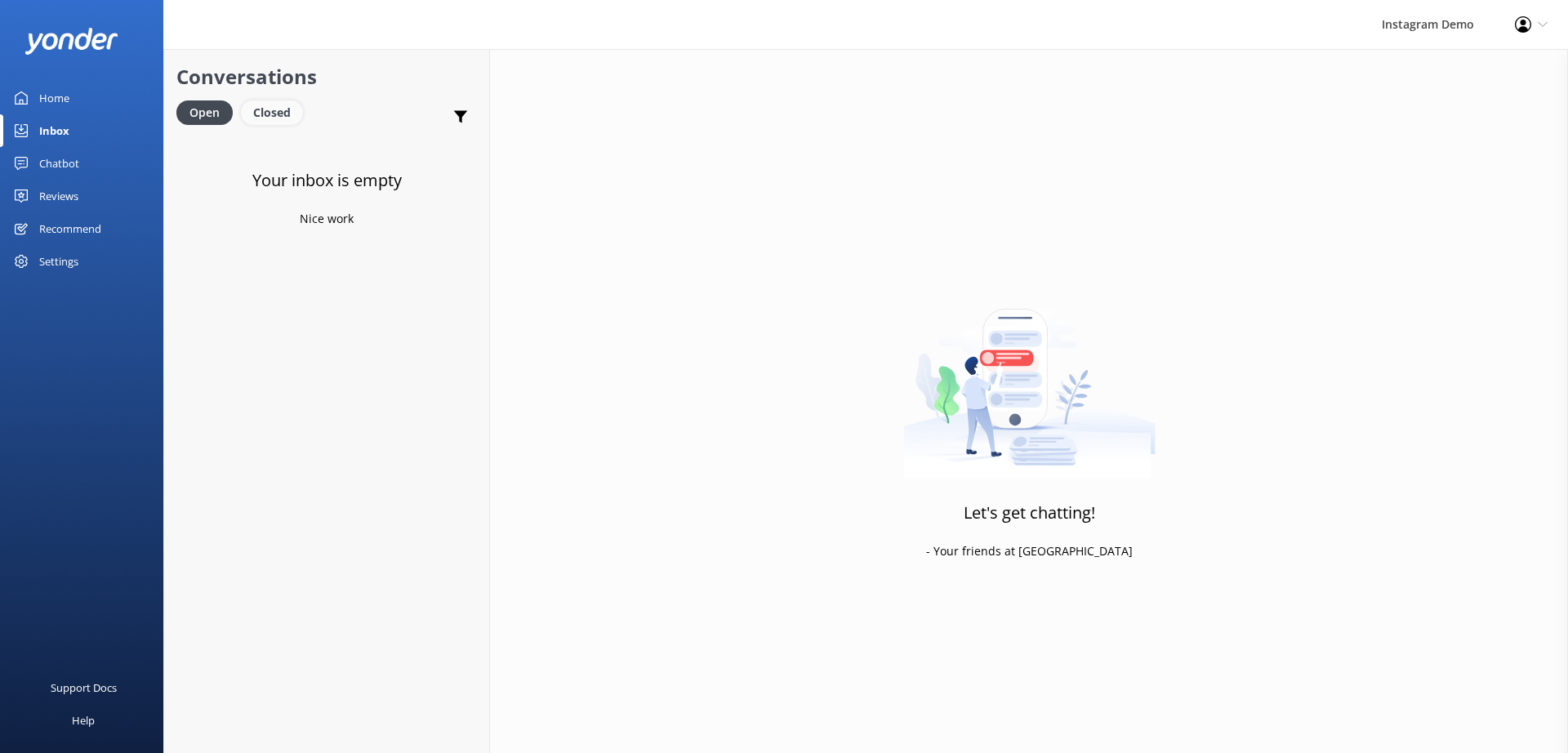
click at [286, 105] on div "Closed" at bounding box center [272, 112] width 62 height 24
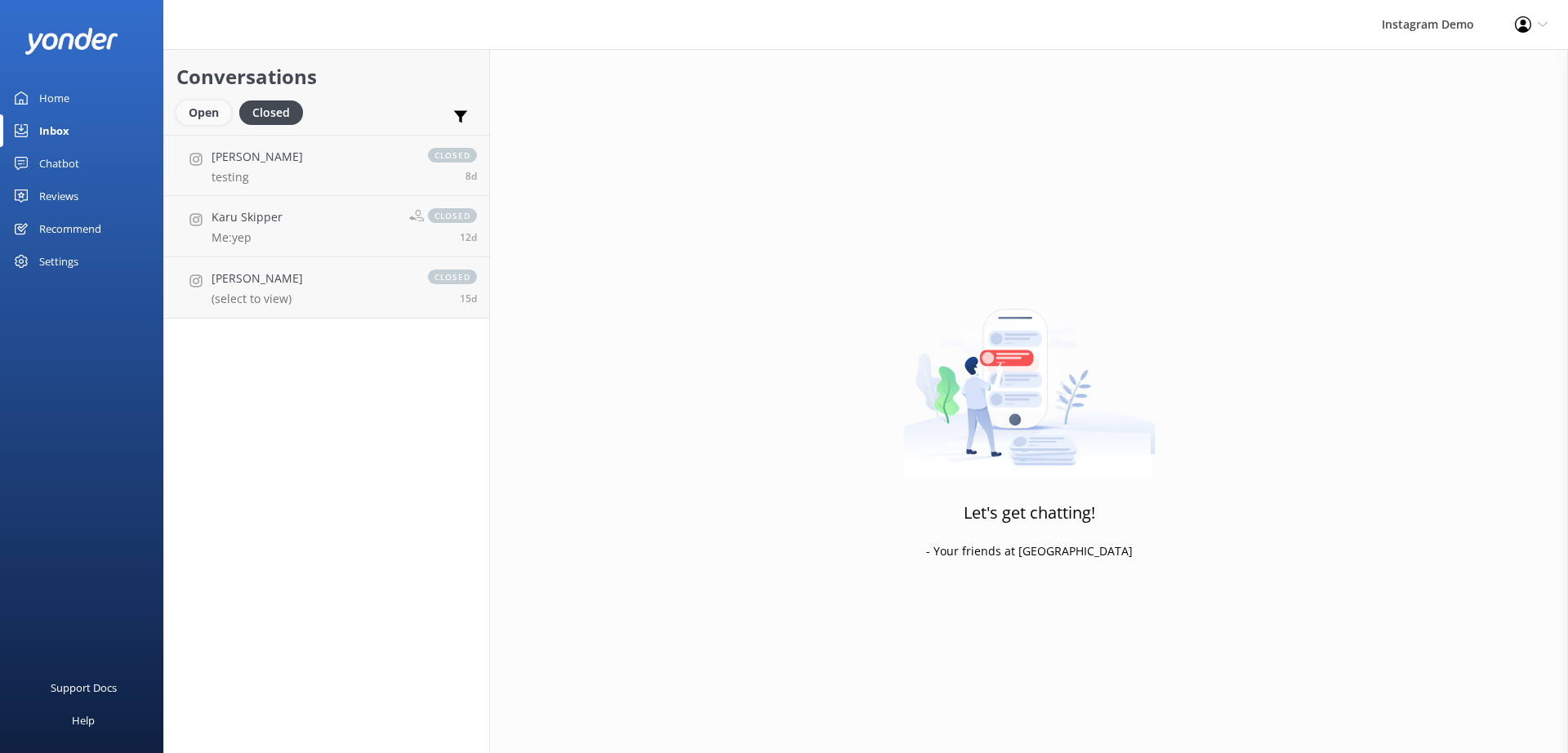
click at [211, 114] on div "Open" at bounding box center [203, 112] width 54 height 24
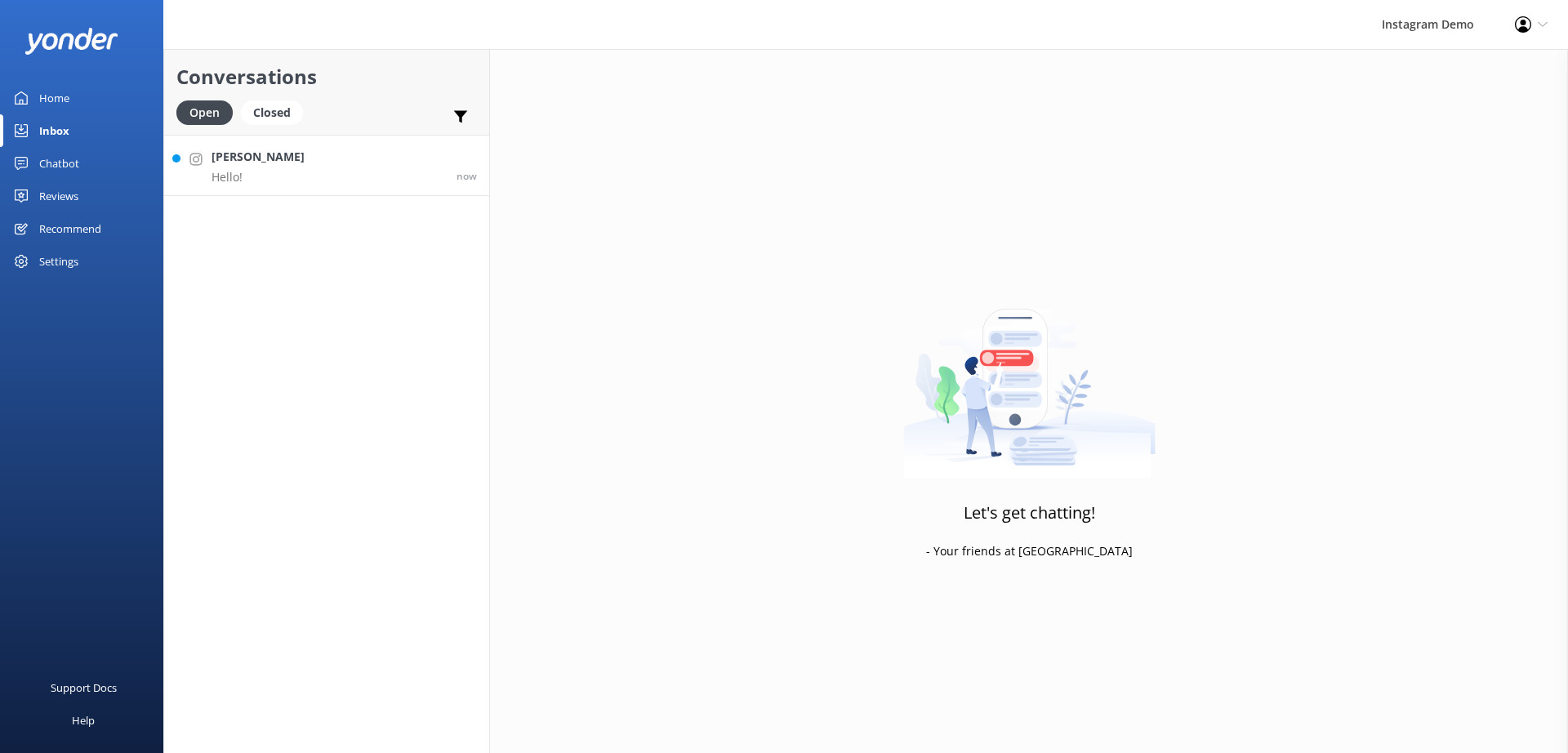
click at [364, 166] on link "Andrew Schwartz Hello! now" at bounding box center [326, 165] width 325 height 61
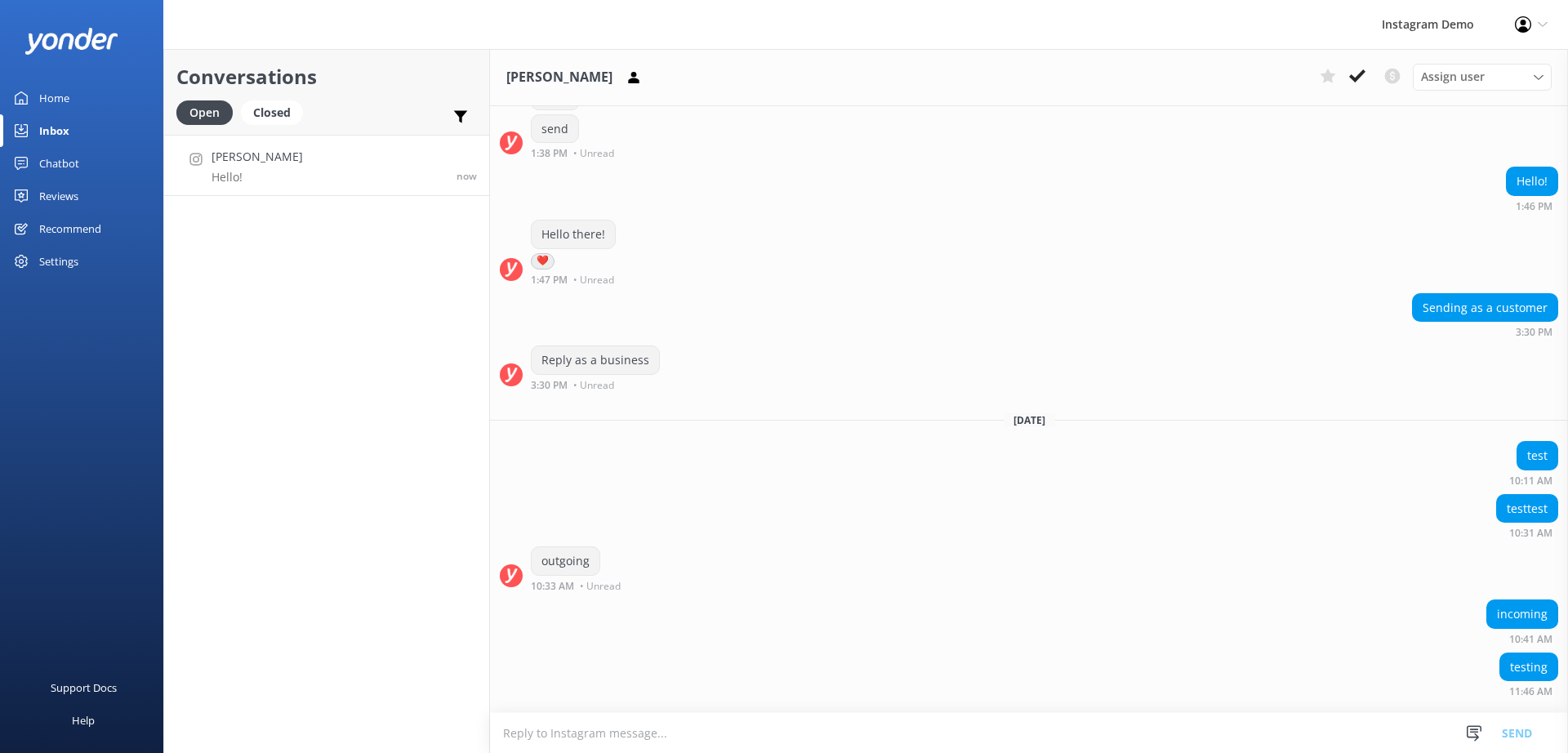
scroll to position [828, 0]
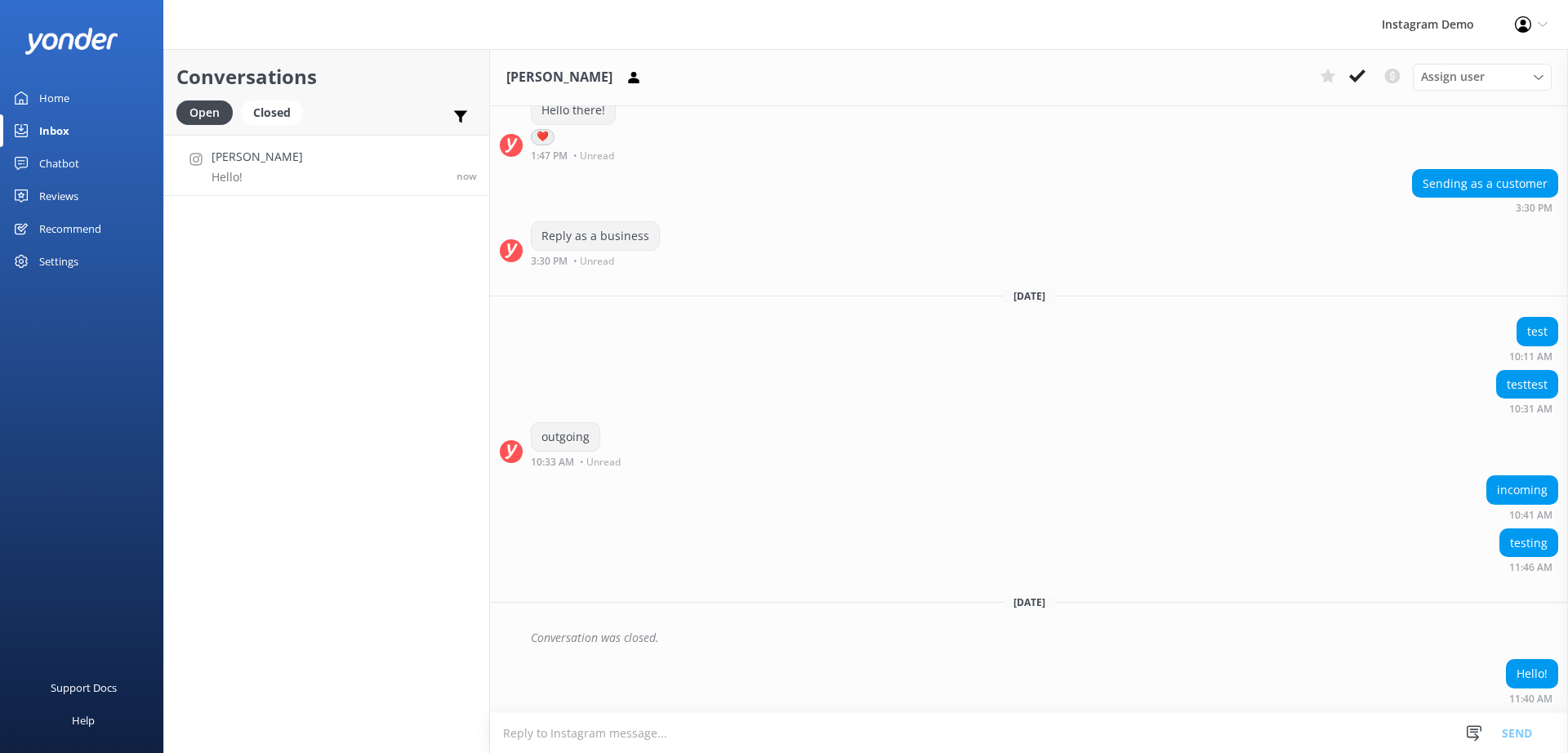
click at [745, 737] on textarea at bounding box center [1029, 733] width 1078 height 40
type textarea "Hi there!"
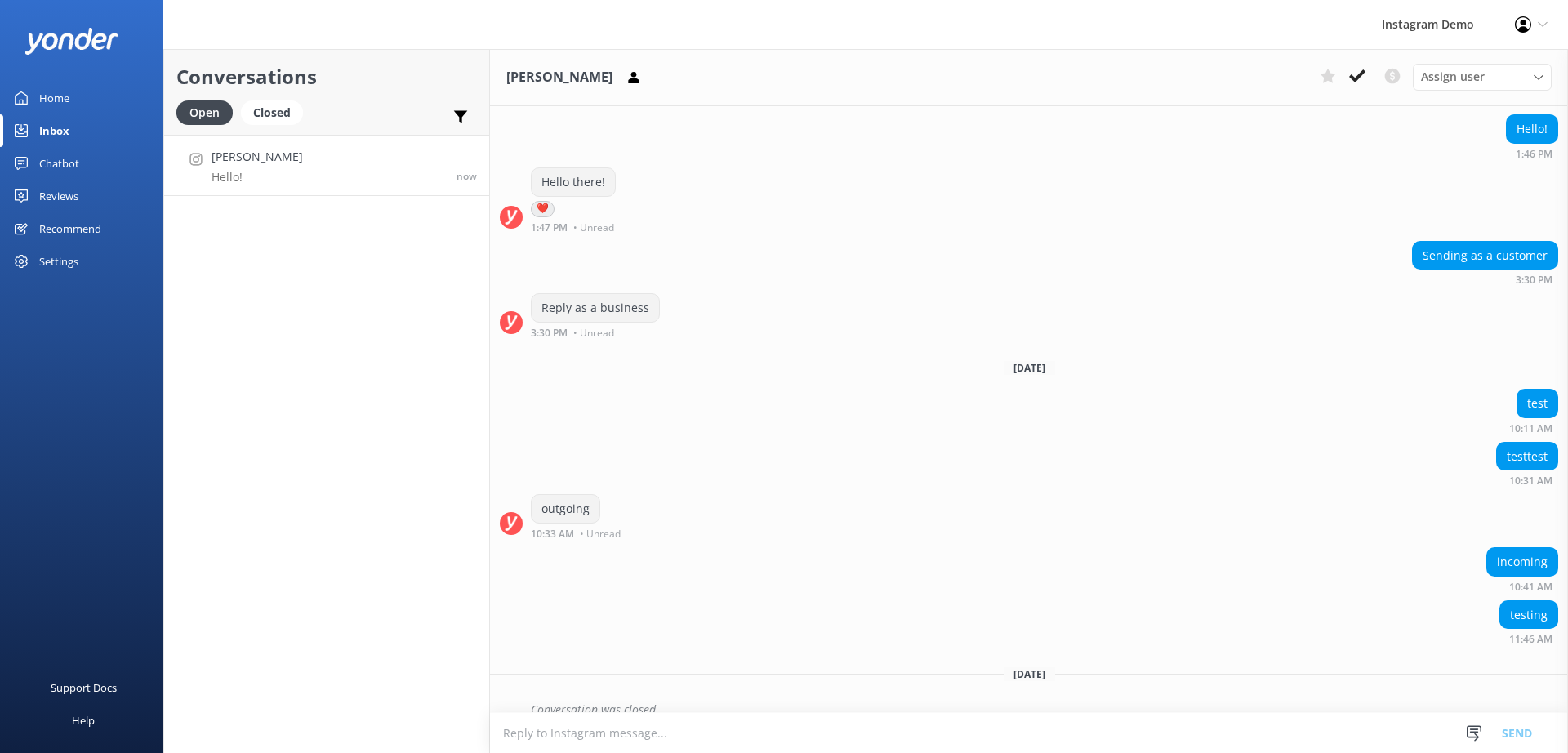
scroll to position [880, 0]
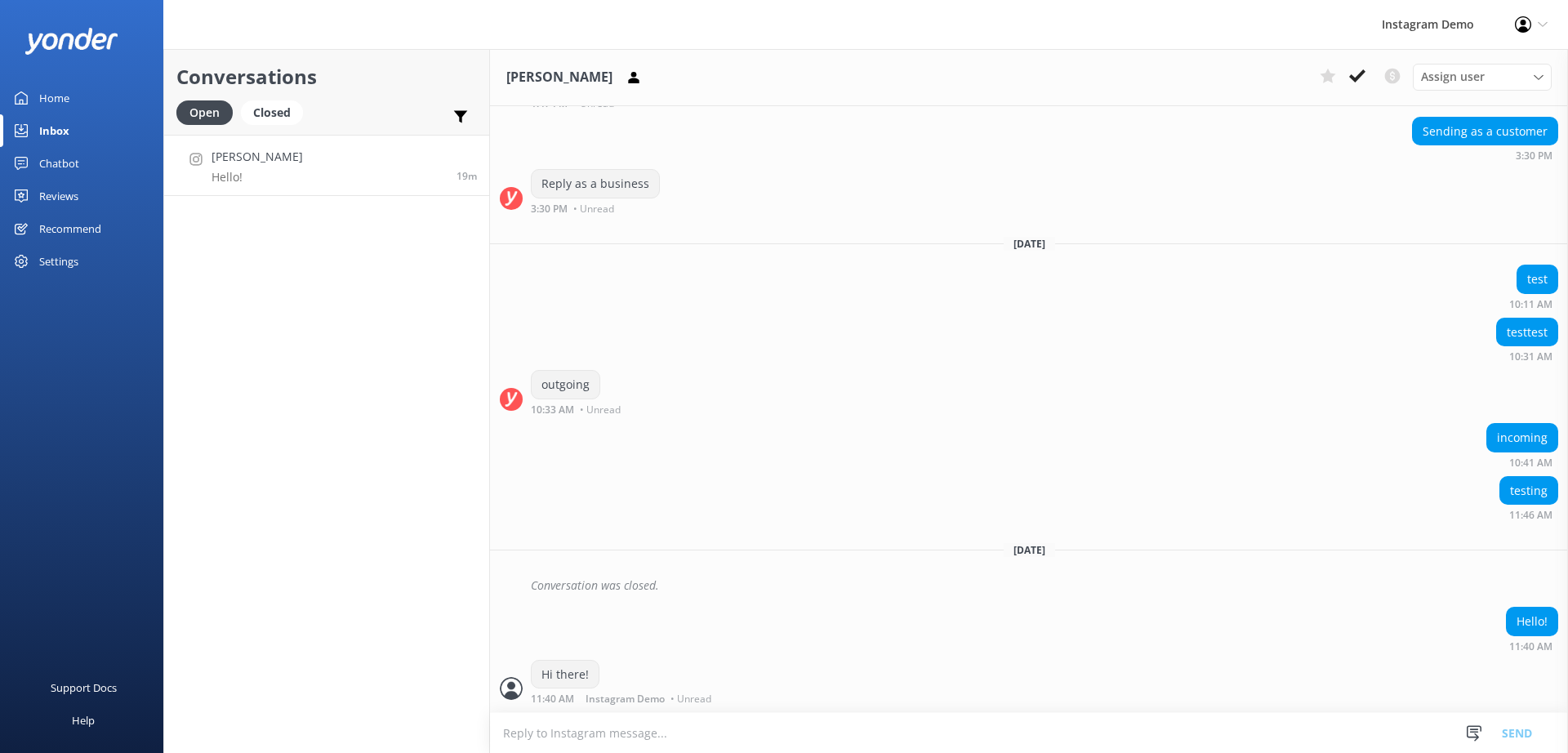
click at [70, 262] on div "Settings" at bounding box center [58, 262] width 39 height 33
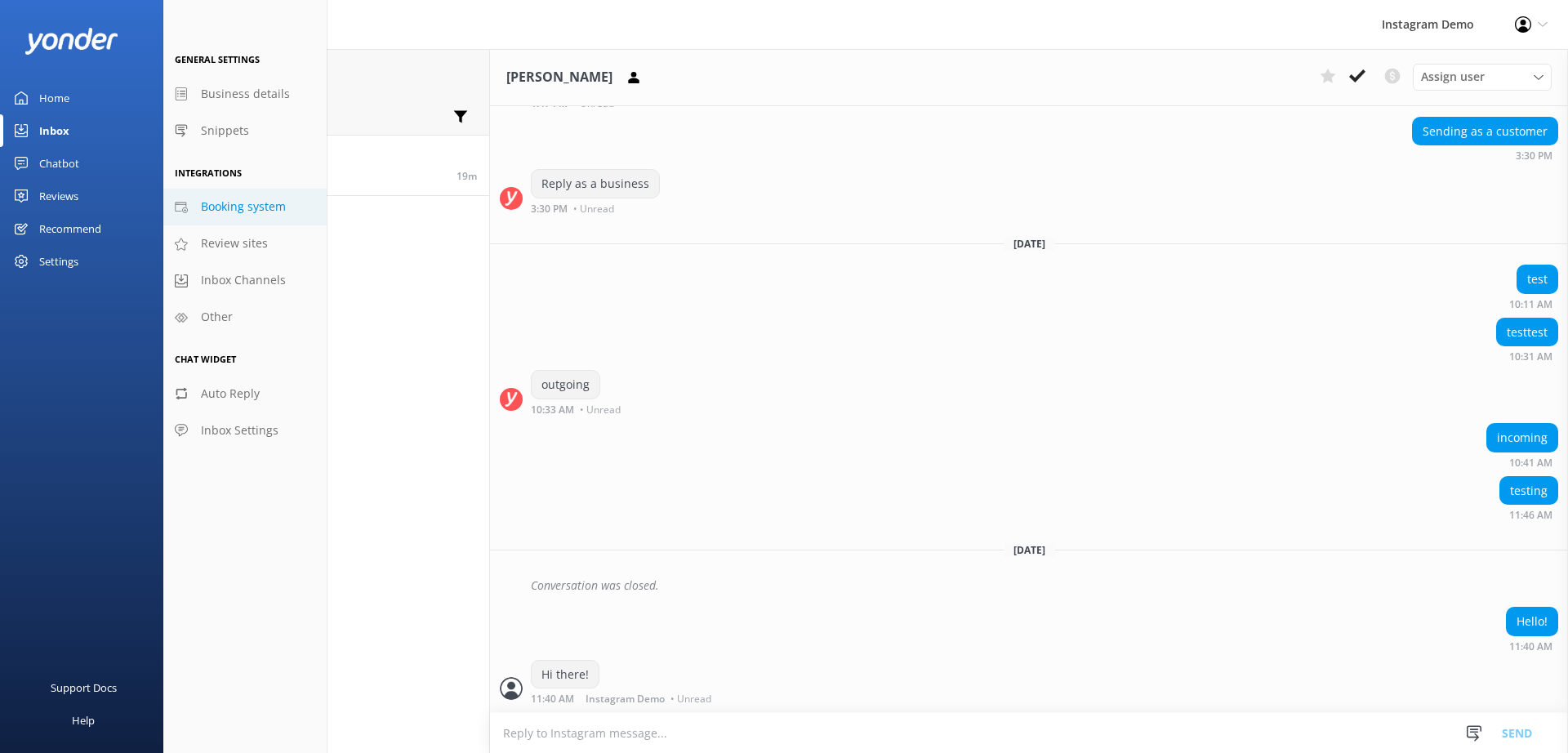
click at [247, 209] on span "Booking system" at bounding box center [243, 206] width 85 height 18
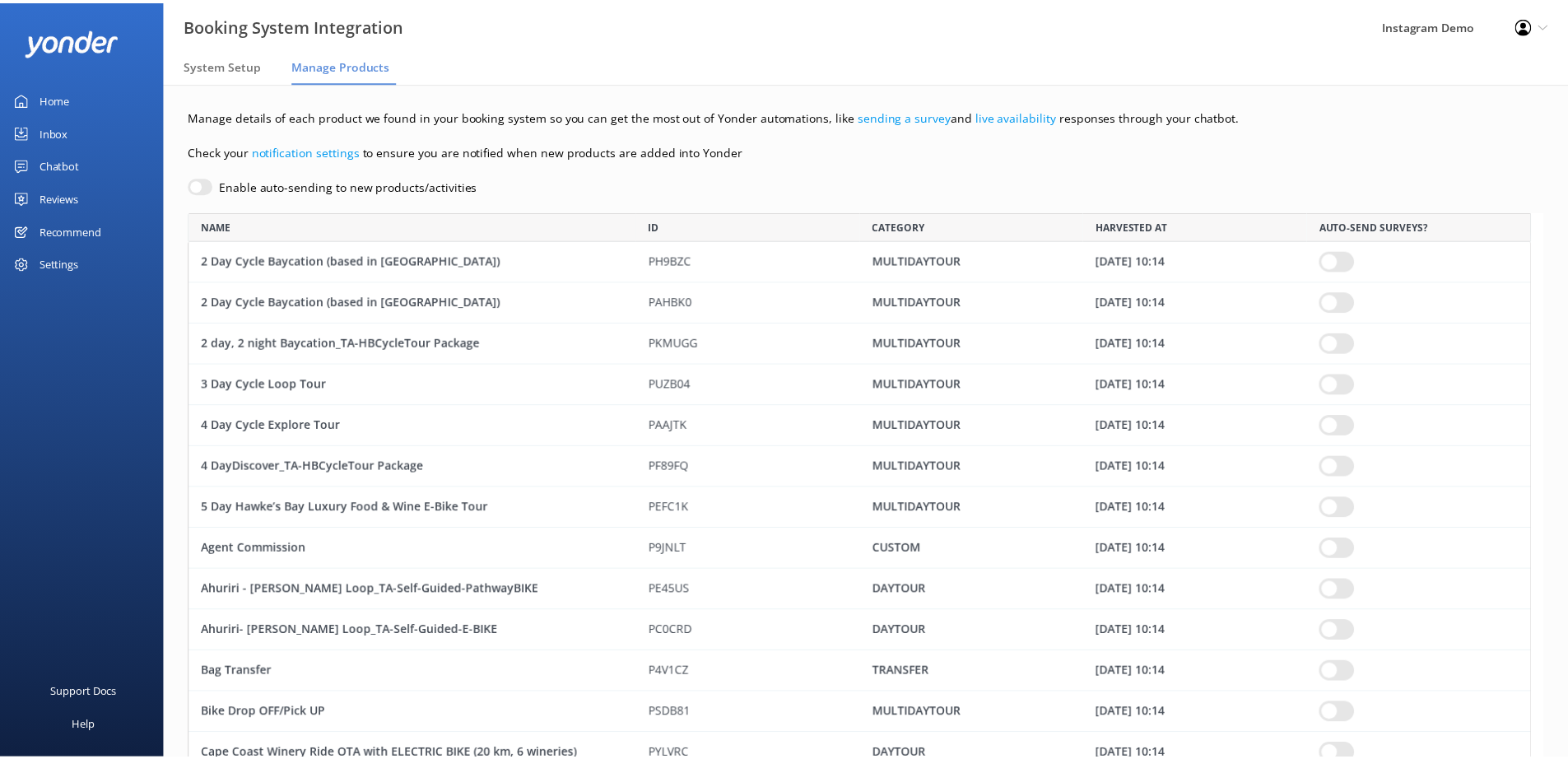
scroll to position [2159, 1342]
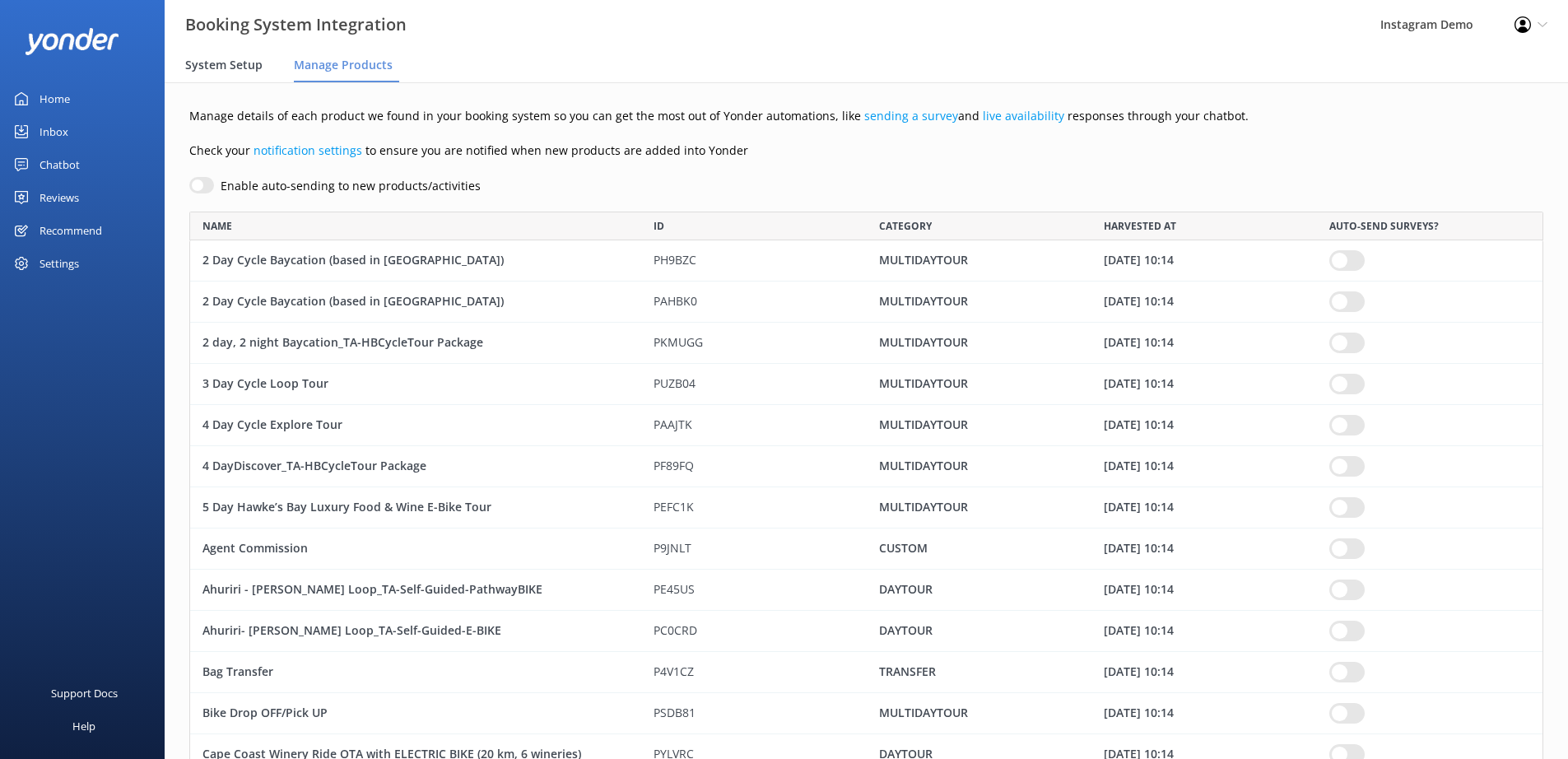
click at [232, 73] on div "System Setup" at bounding box center [227, 66] width 84 height 33
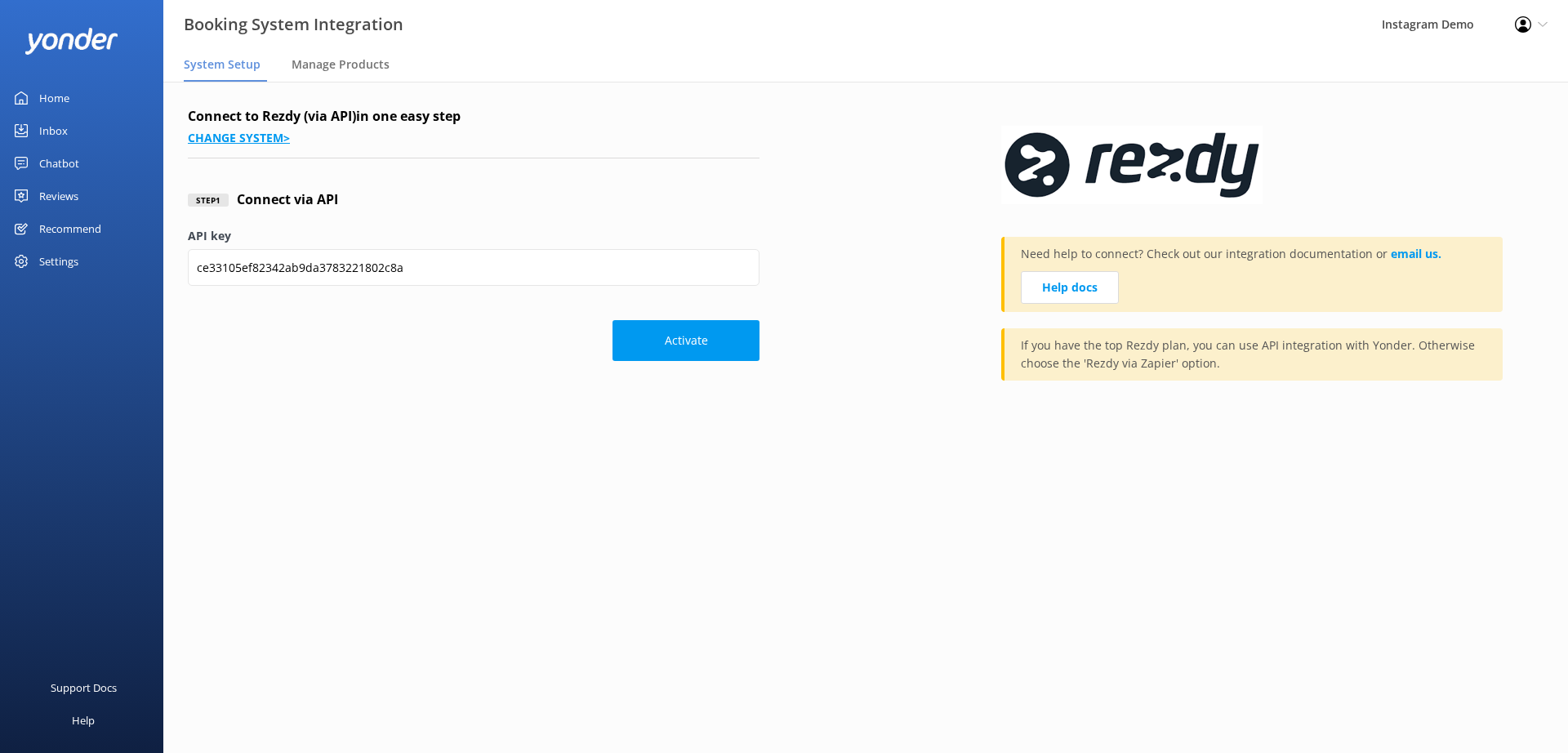
click at [274, 136] on link "Change system >" at bounding box center [238, 138] width 102 height 16
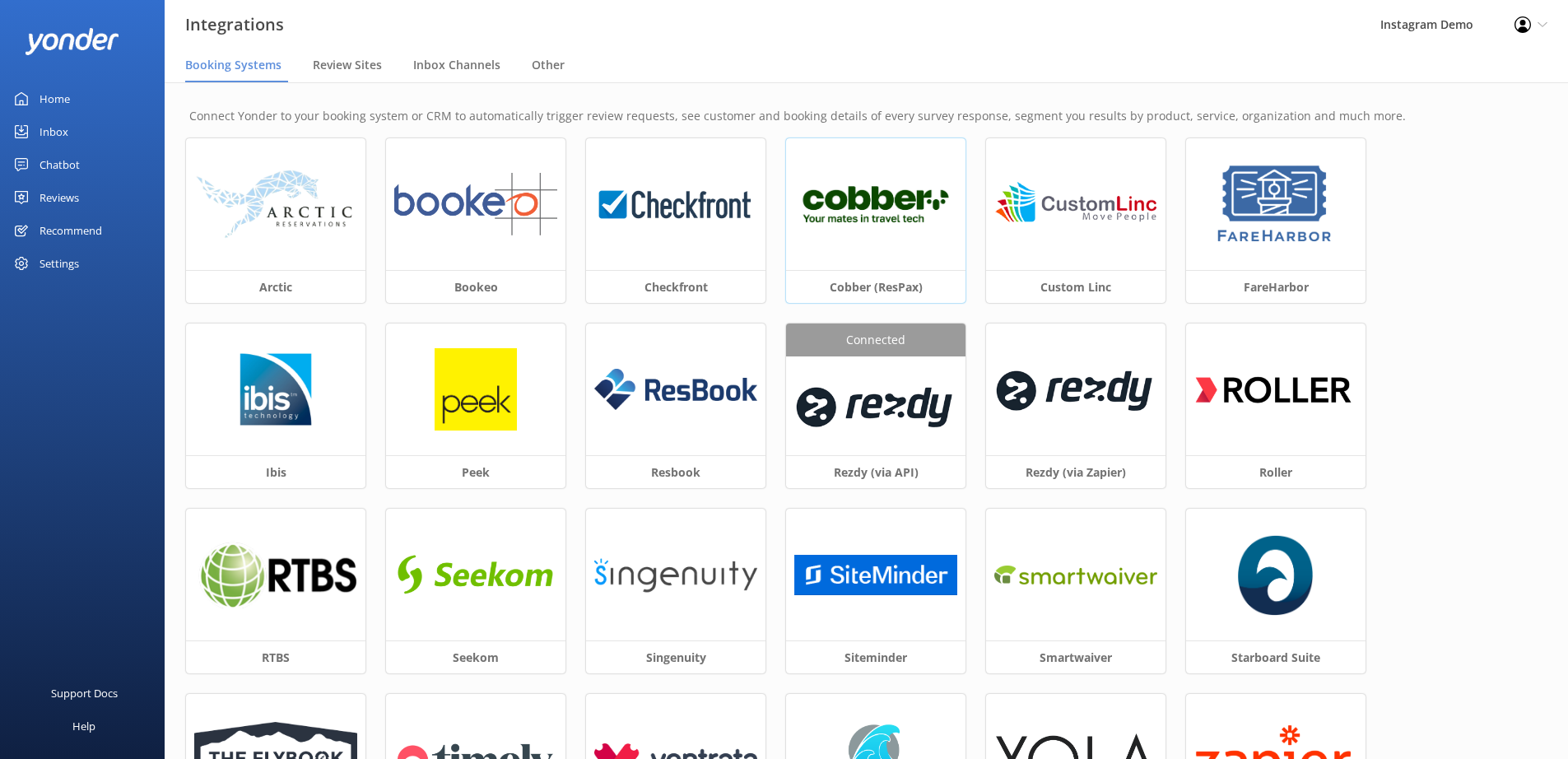
click at [865, 219] on img at bounding box center [876, 204] width 163 height 53
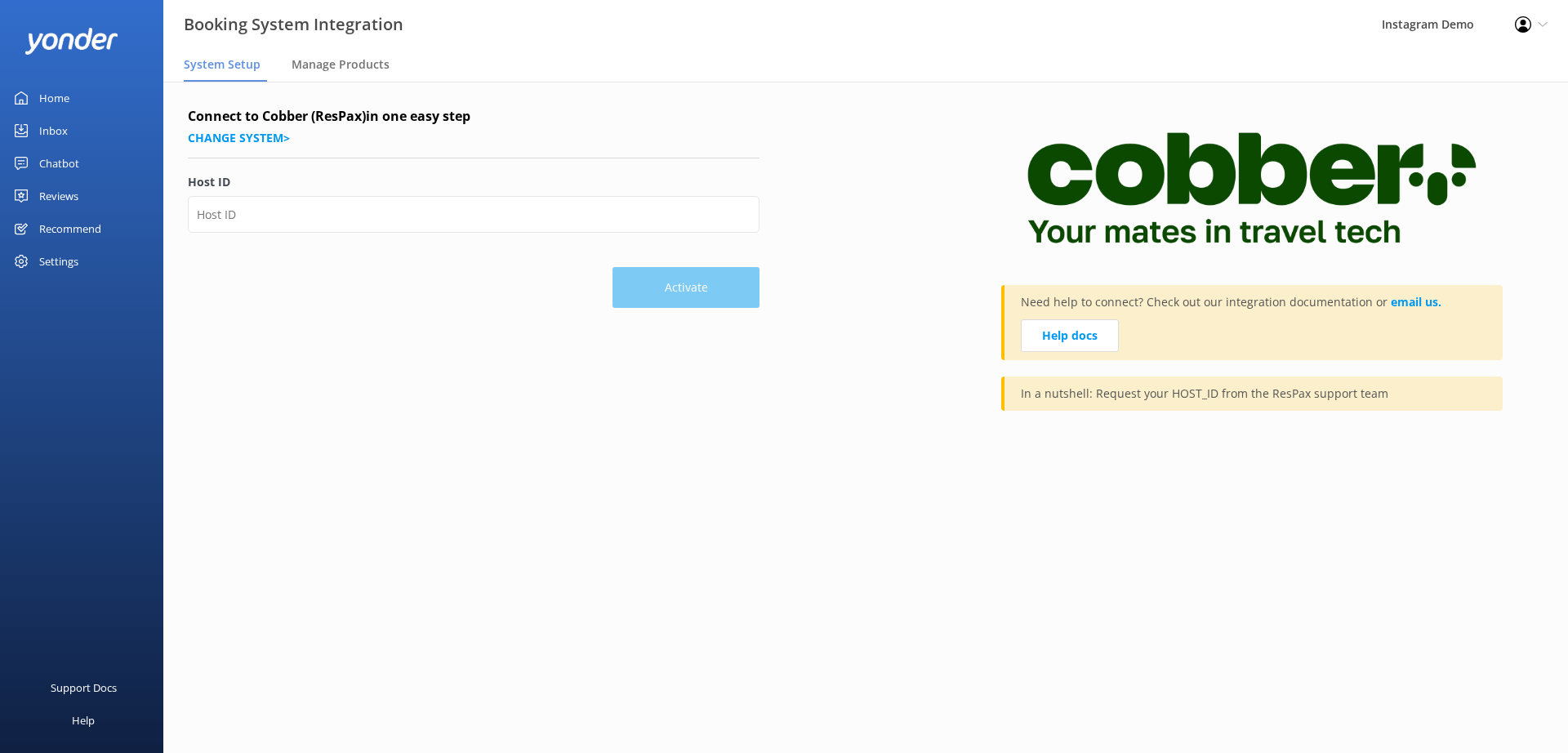
click at [61, 94] on div "Home" at bounding box center [53, 98] width 30 height 33
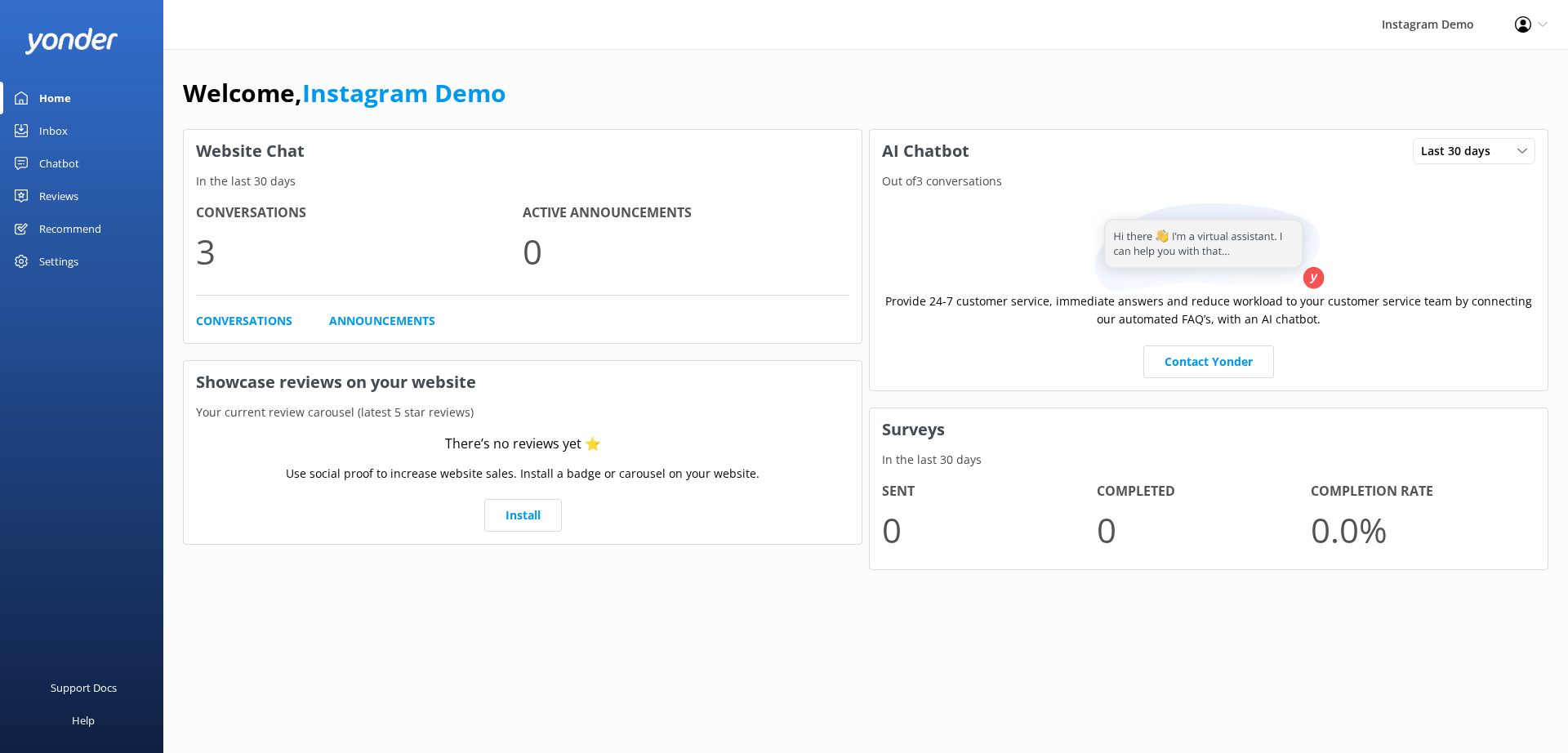
click at [1535, 30] on div "Profile Settings Logout" at bounding box center [1531, 24] width 74 height 49
click at [1483, 111] on link "Logout" at bounding box center [1487, 111] width 164 height 41
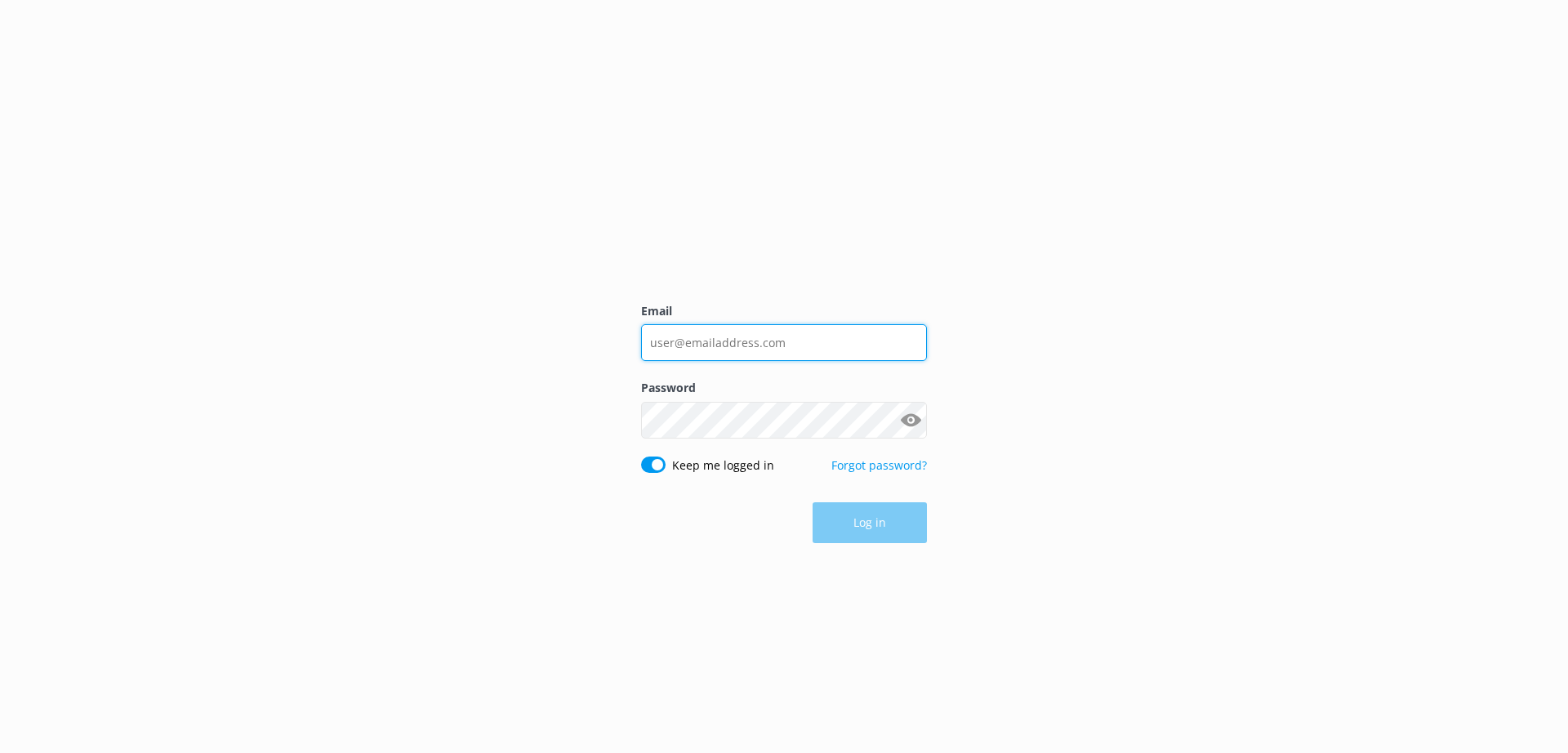
type input "[PERSON_NAME][EMAIL_ADDRESS][DOMAIN_NAME]"
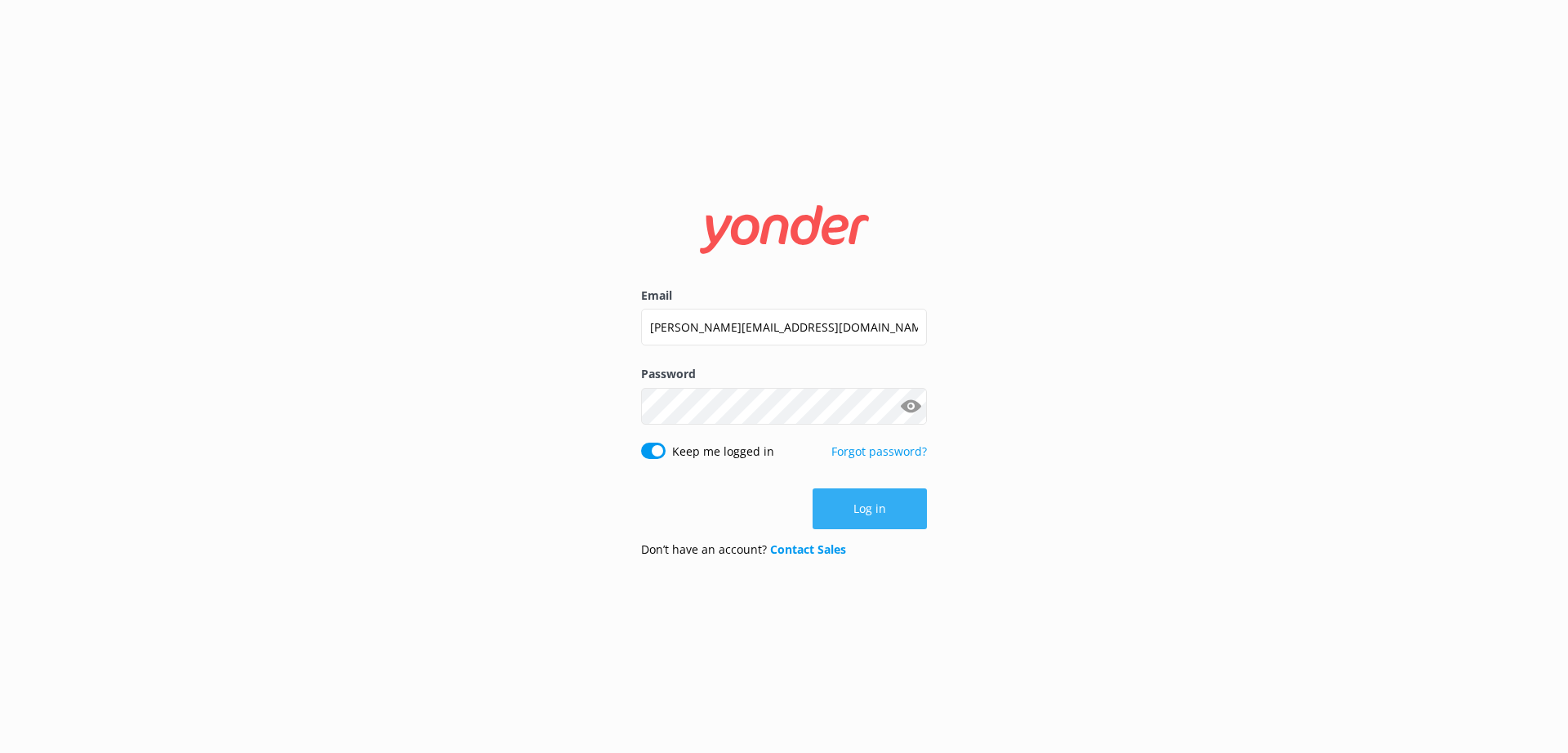
click at [857, 517] on button "Log in" at bounding box center [870, 509] width 114 height 41
